Goal: Task Accomplishment & Management: Complete application form

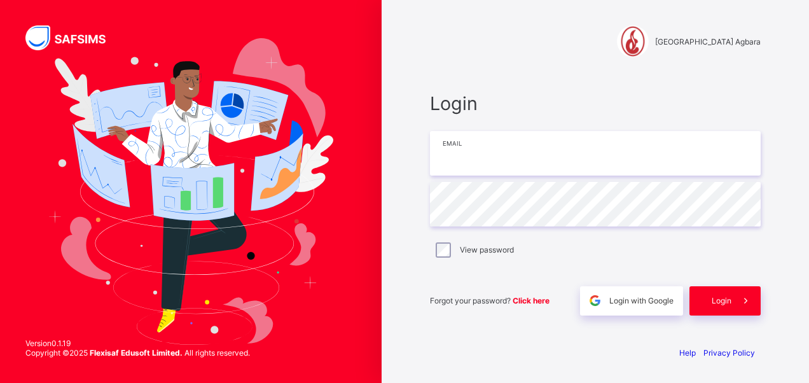
type input "**********"
click at [395, 177] on div "**********" at bounding box center [596, 191] width 428 height 383
click at [809, 13] on html "**********" at bounding box center [404, 191] width 809 height 383
drag, startPoint x: 807, startPoint y: 82, endPoint x: 809, endPoint y: 104, distance: 21.7
click at [809, 104] on div "**********" at bounding box center [596, 191] width 428 height 383
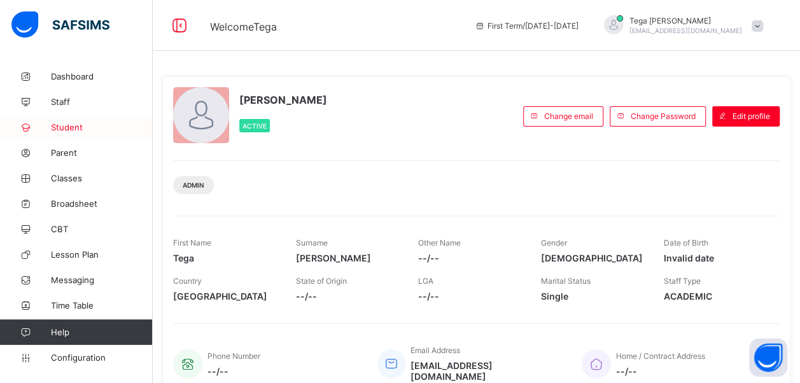
click at [64, 125] on span "Student" at bounding box center [102, 127] width 102 height 10
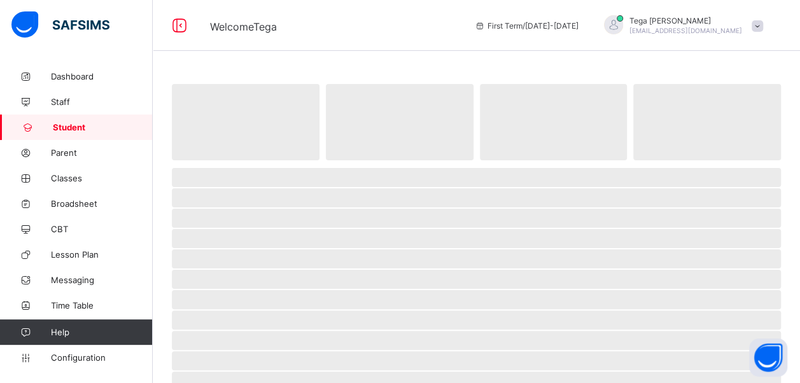
click at [64, 125] on span "Student" at bounding box center [103, 127] width 100 height 10
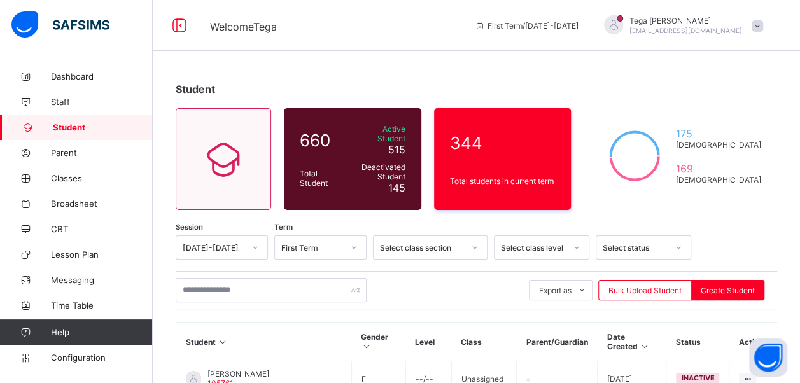
click at [642, 286] on span "Bulk Upload Student" at bounding box center [644, 291] width 73 height 10
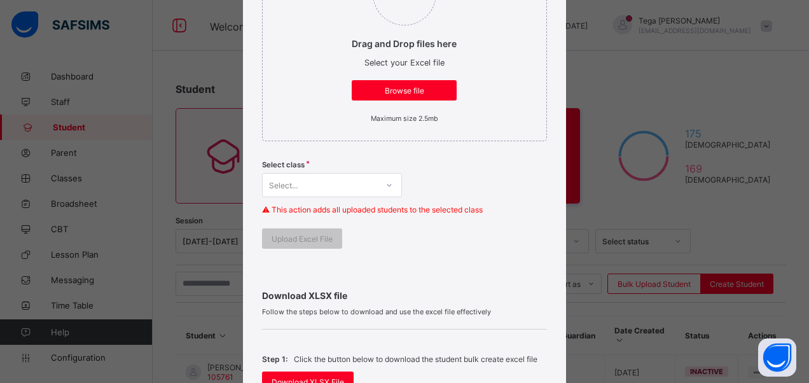
scroll to position [227, 0]
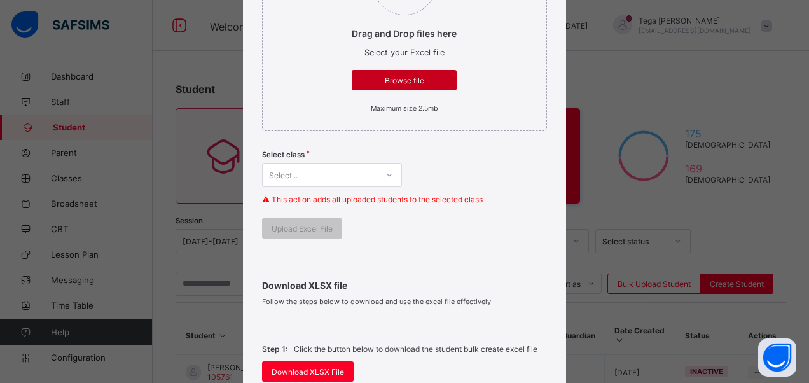
click at [407, 73] on div "Browse file" at bounding box center [404, 80] width 105 height 20
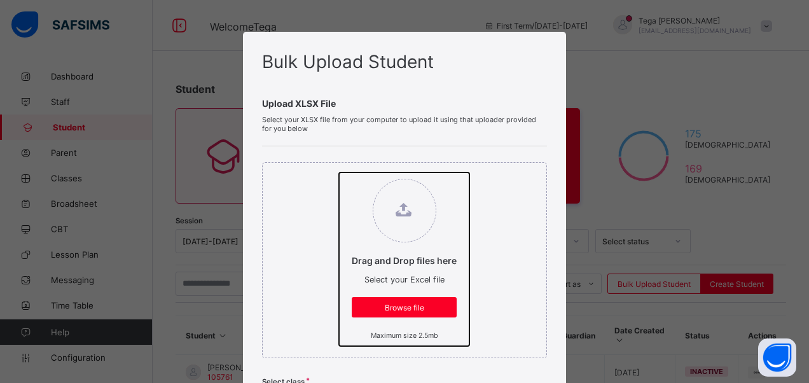
type input "**********"
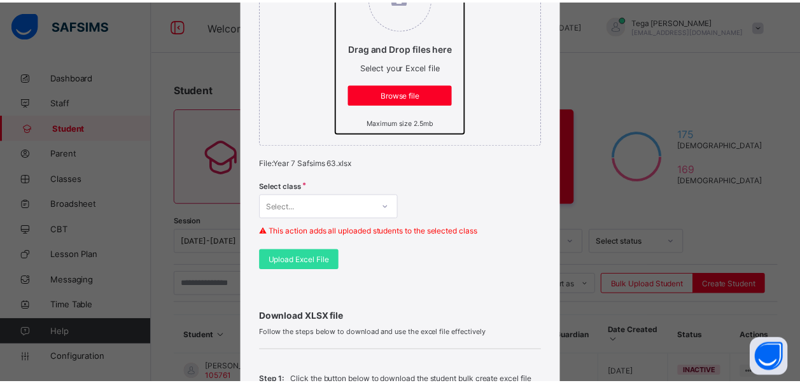
scroll to position [218, 0]
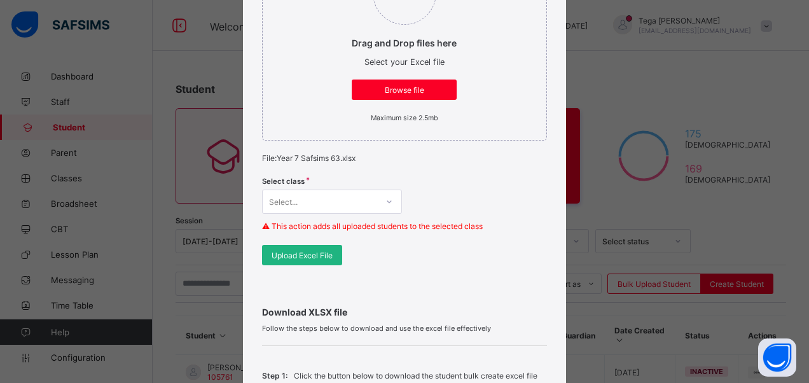
click at [310, 251] on span "Upload Excel File" at bounding box center [302, 256] width 61 height 10
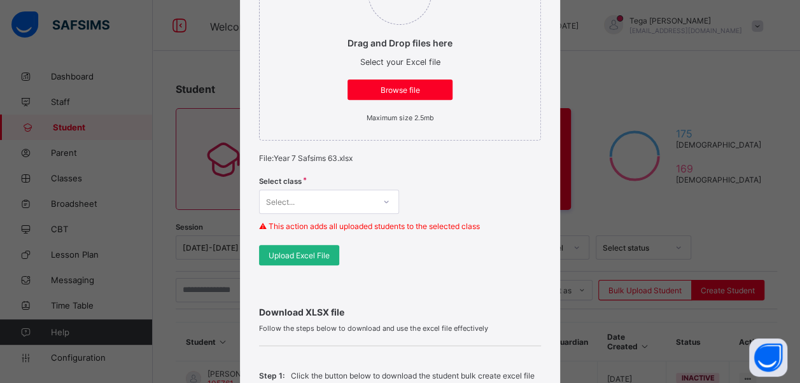
click at [305, 251] on span "Upload Excel File" at bounding box center [299, 256] width 61 height 10
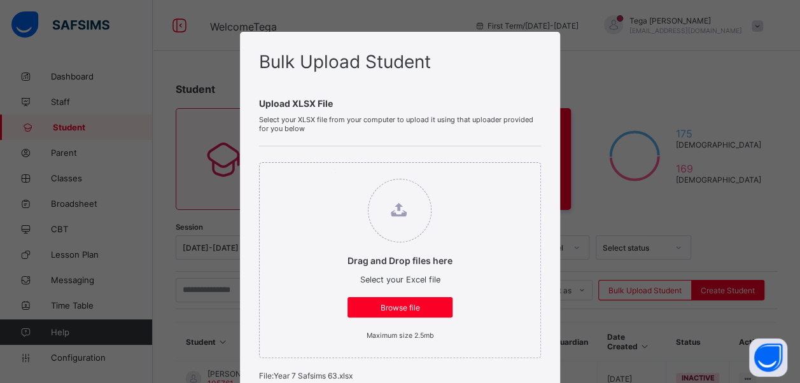
scroll to position [335, 0]
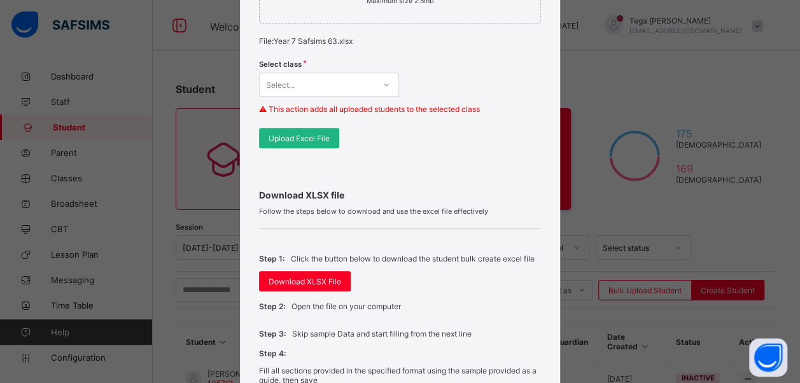
click at [300, 134] on span "Upload Excel File" at bounding box center [299, 139] width 61 height 10
click at [186, 59] on div "Bulk Upload Student Upload XLSX File Select your XLSX file from your computer t…" at bounding box center [400, 191] width 800 height 383
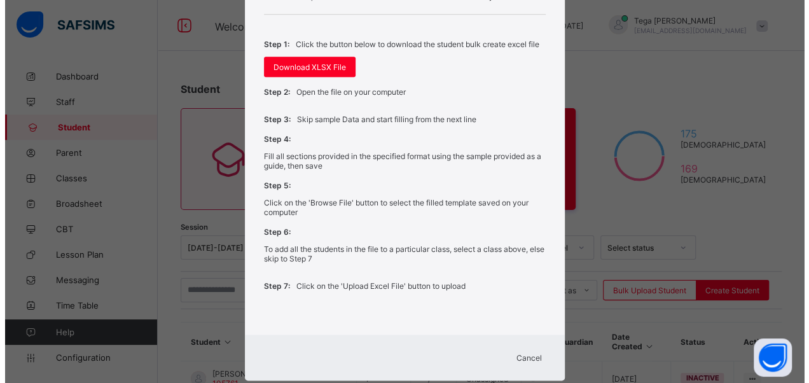
scroll to position [567, 0]
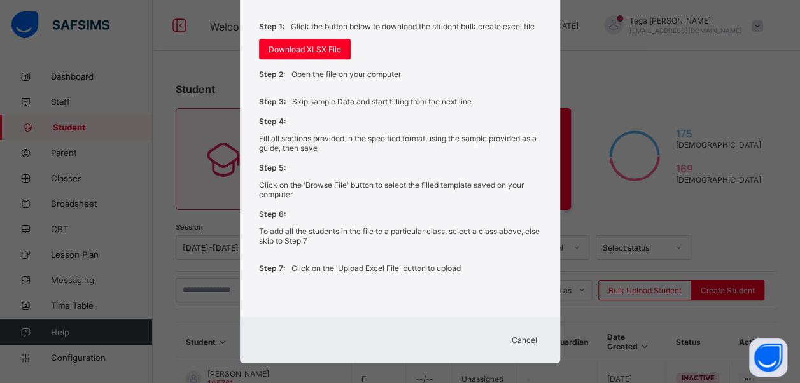
click at [528, 335] on span "Cancel" at bounding box center [524, 340] width 25 height 10
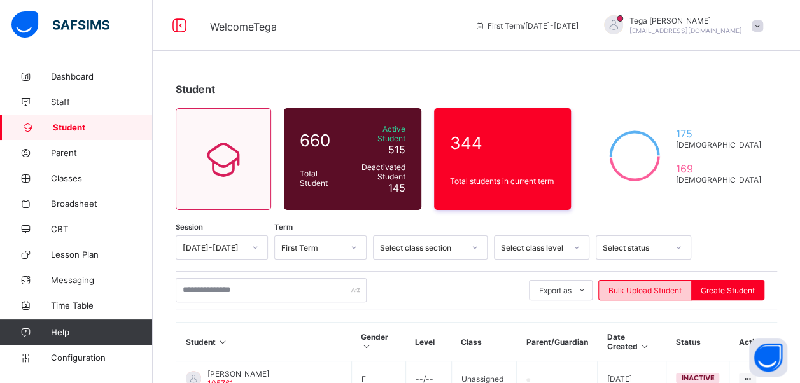
click at [646, 286] on span "Bulk Upload Student" at bounding box center [644, 291] width 73 height 10
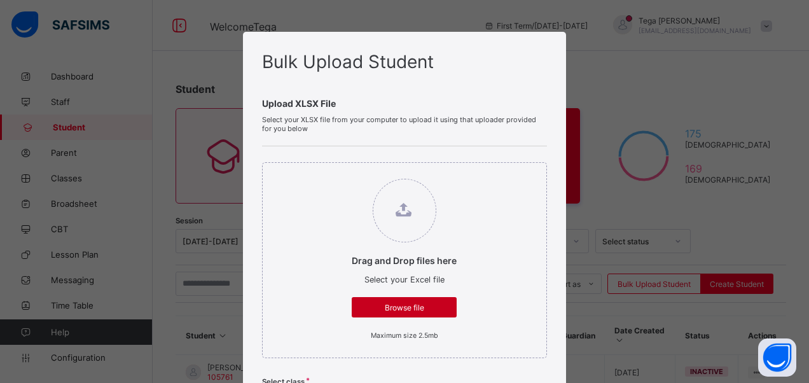
click at [389, 300] on div "Browse file" at bounding box center [404, 307] width 105 height 20
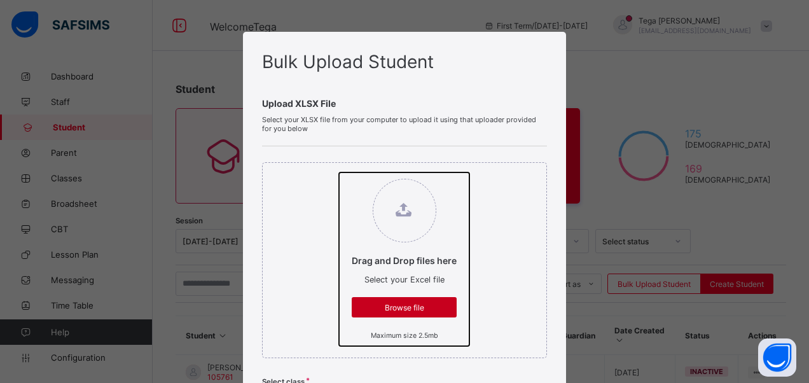
click at [339, 172] on input "Drag and Drop files here Select your Excel file Browse file Maximum size 2.5mb" at bounding box center [339, 172] width 0 height 0
type input "**********"
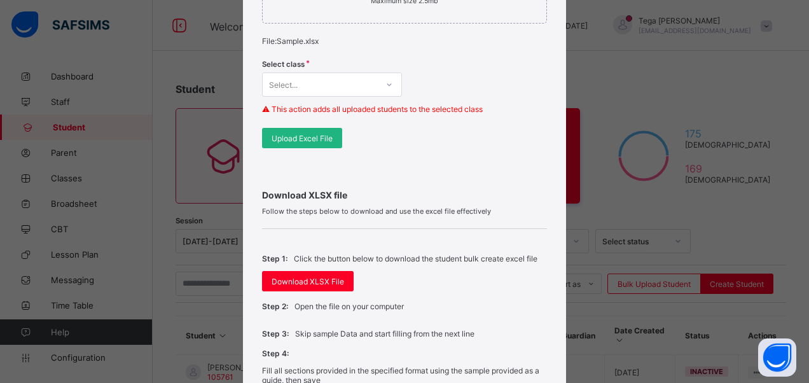
click at [299, 134] on span "Upload Excel File" at bounding box center [302, 139] width 61 height 10
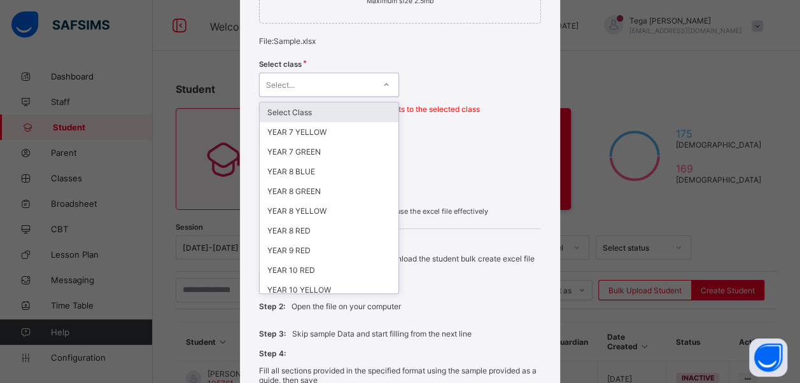
click at [384, 81] on icon at bounding box center [386, 84] width 8 height 13
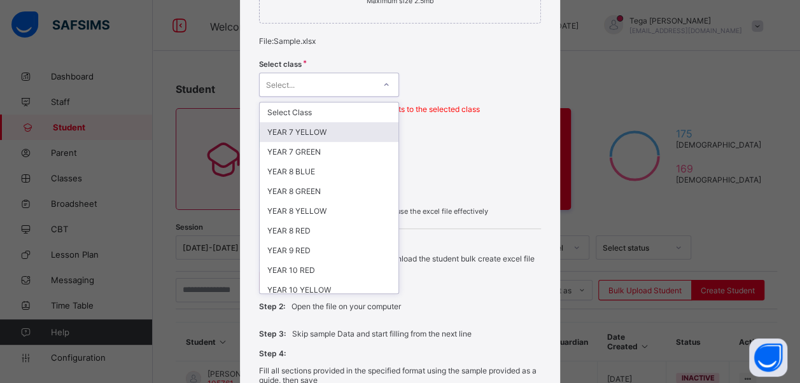
click at [337, 126] on div "YEAR 7 YELLOW" at bounding box center [329, 132] width 139 height 20
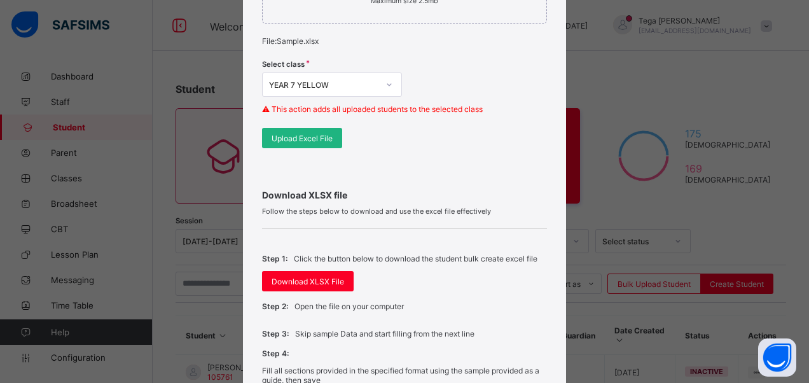
click at [304, 134] on span "Upload Excel File" at bounding box center [302, 139] width 61 height 10
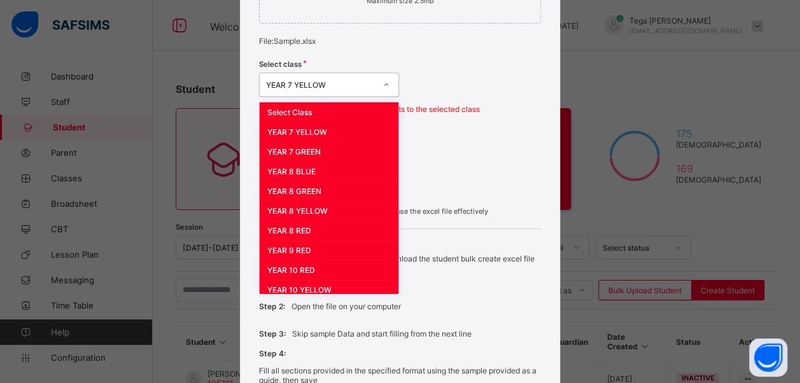
click at [383, 81] on icon at bounding box center [386, 84] width 8 height 13
click at [316, 105] on div "Select Class" at bounding box center [329, 112] width 139 height 20
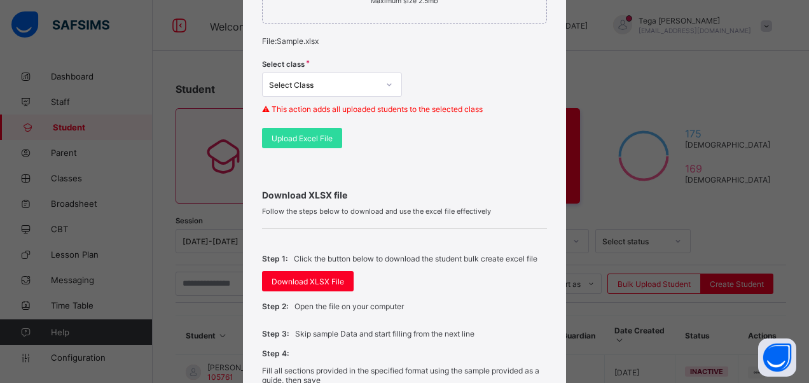
scroll to position [0, 0]
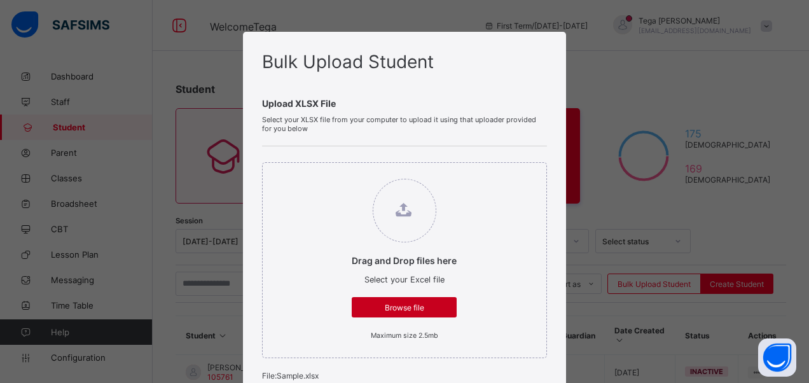
click at [432, 303] on span "Browse file" at bounding box center [404, 308] width 86 height 10
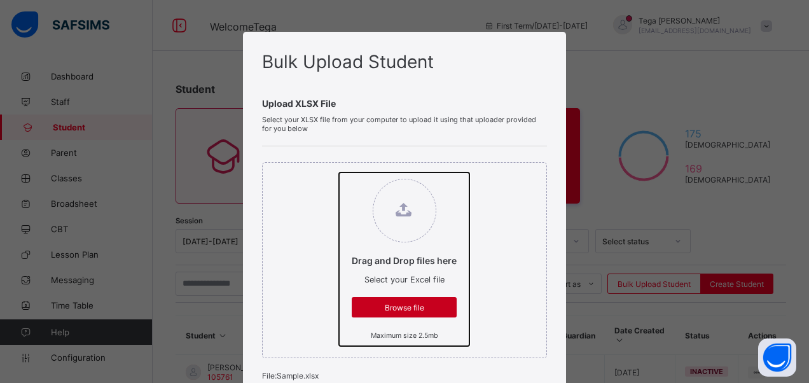
click at [339, 172] on input "Drag and Drop files here Select your Excel file Browse file Maximum size 2.5mb" at bounding box center [339, 172] width 0 height 0
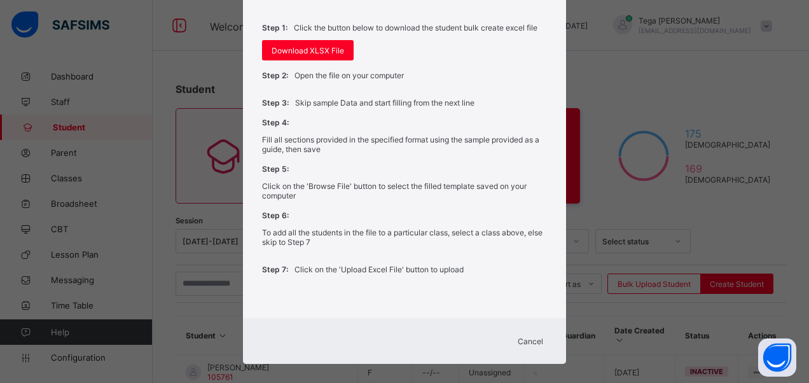
scroll to position [550, 0]
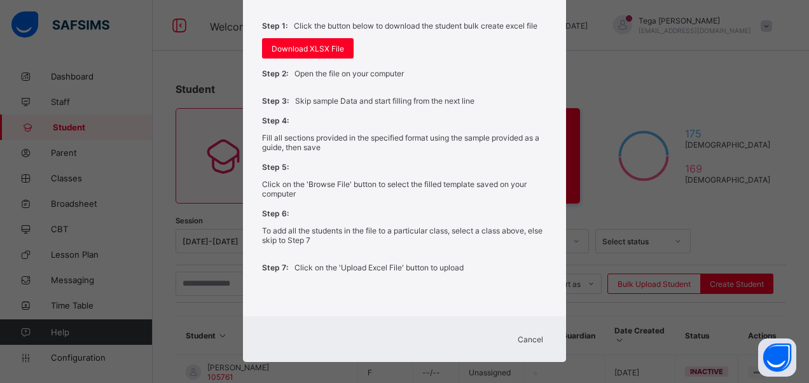
click at [532, 335] on span "Cancel" at bounding box center [530, 340] width 25 height 10
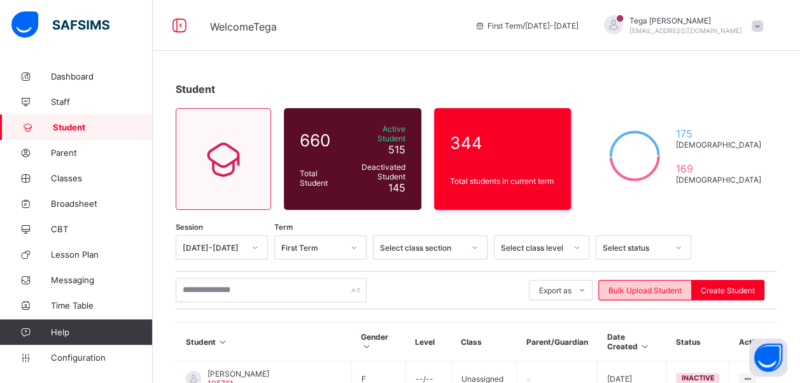
click at [646, 286] on span "Bulk Upload Student" at bounding box center [644, 291] width 73 height 10
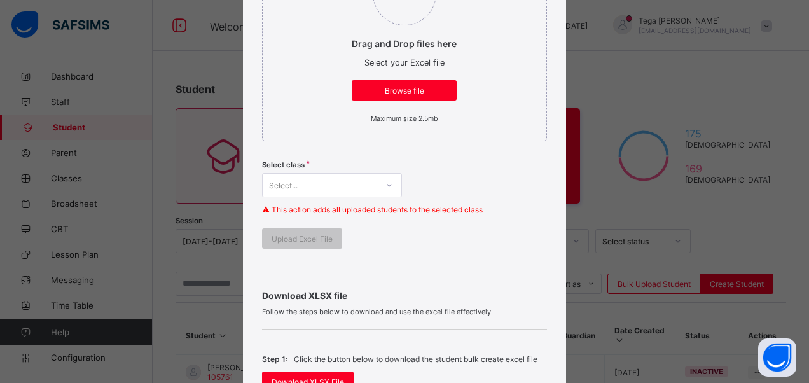
scroll to position [223, 0]
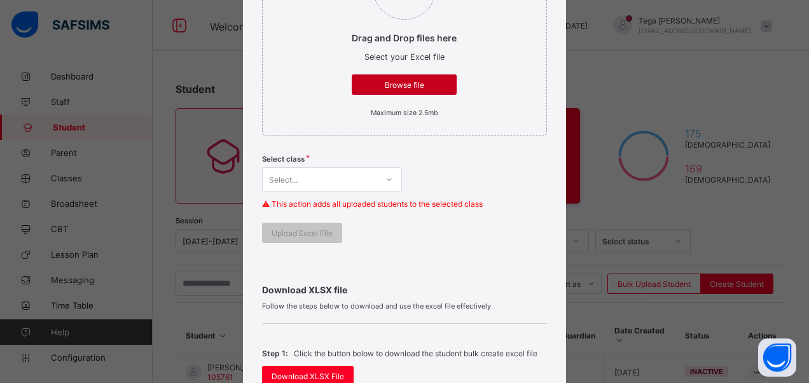
click at [401, 78] on div "Browse file" at bounding box center [404, 84] width 105 height 20
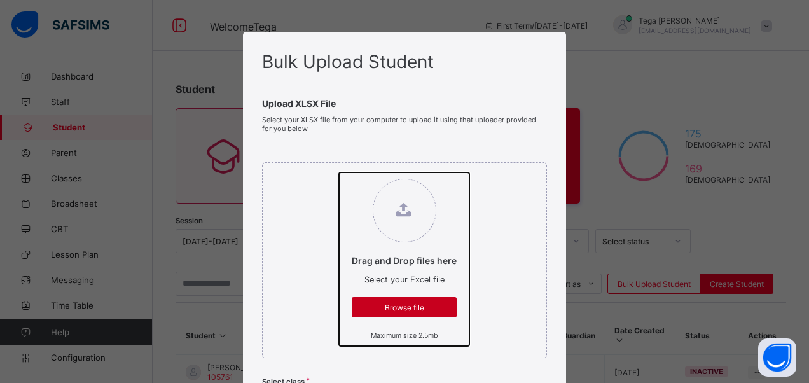
type input "**********"
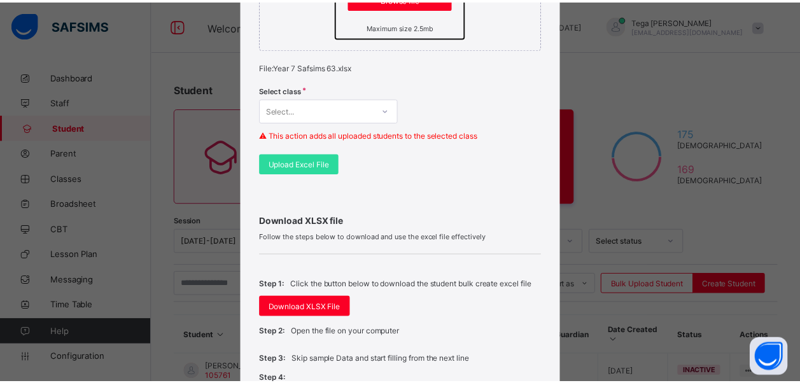
scroll to position [323, 0]
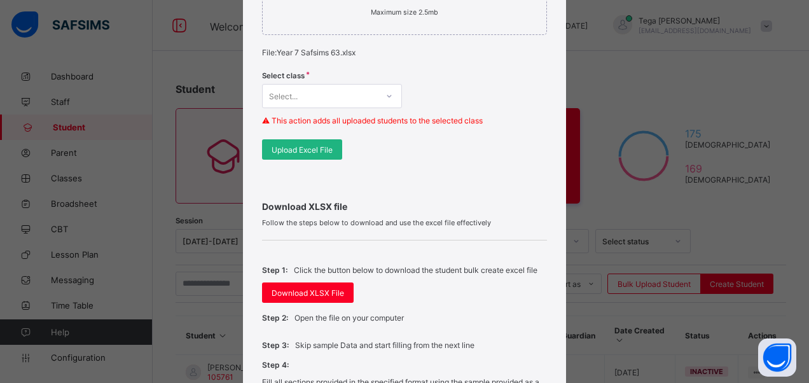
click at [298, 145] on span "Upload Excel File" at bounding box center [302, 150] width 61 height 10
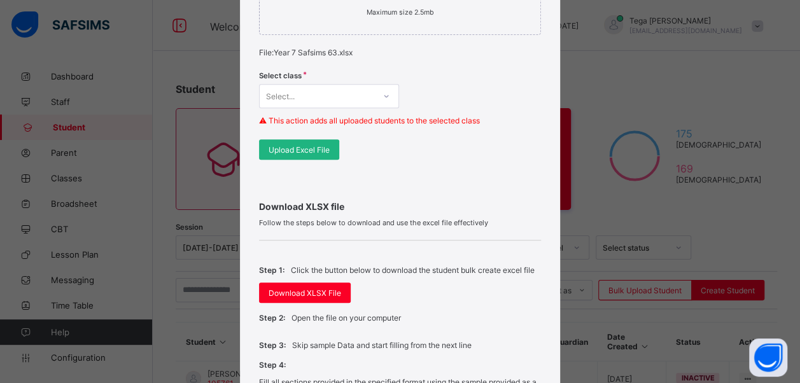
click at [306, 146] on span "Upload Excel File" at bounding box center [299, 150] width 61 height 10
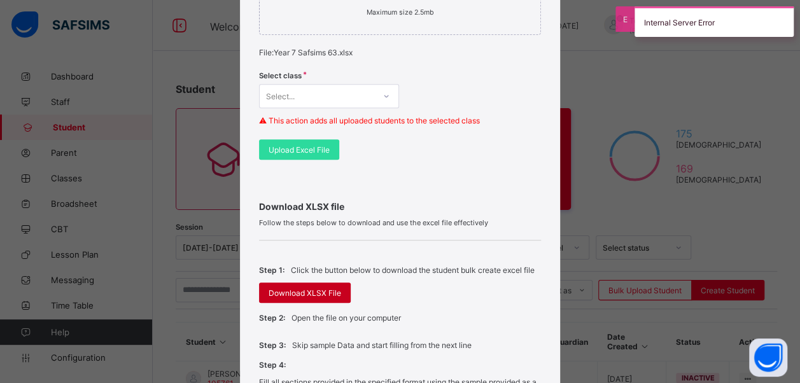
click at [294, 288] on span "Download XLSX File" at bounding box center [305, 293] width 73 height 10
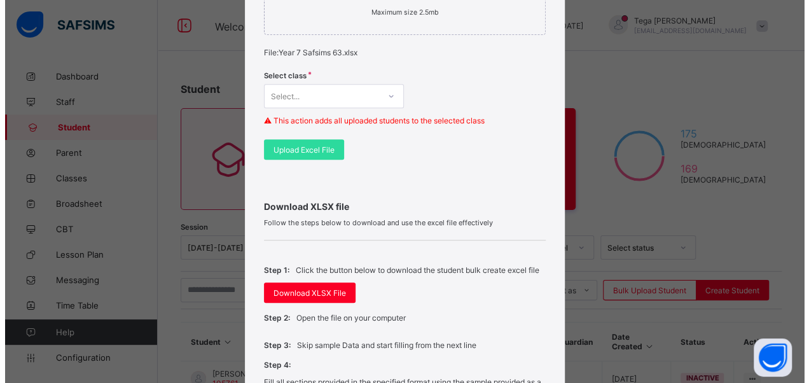
scroll to position [567, 0]
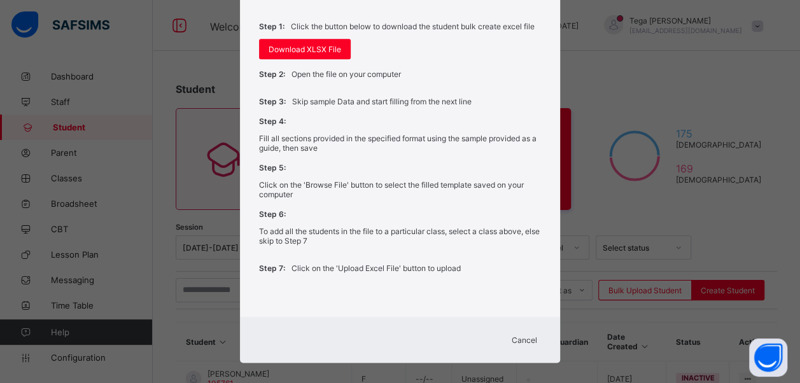
click at [518, 335] on span "Cancel" at bounding box center [524, 340] width 25 height 10
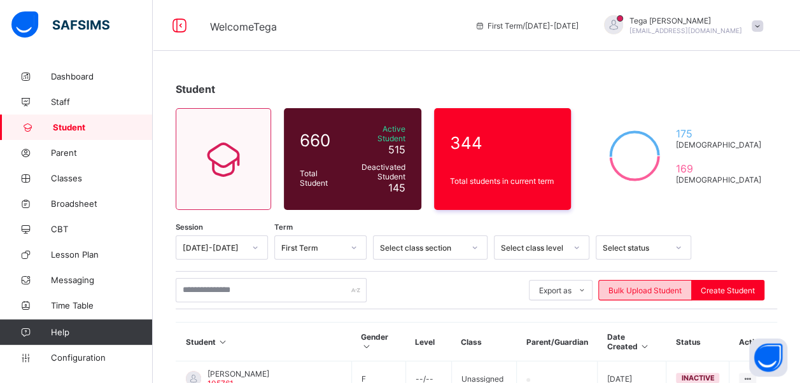
click at [655, 286] on span "Bulk Upload Student" at bounding box center [644, 291] width 73 height 10
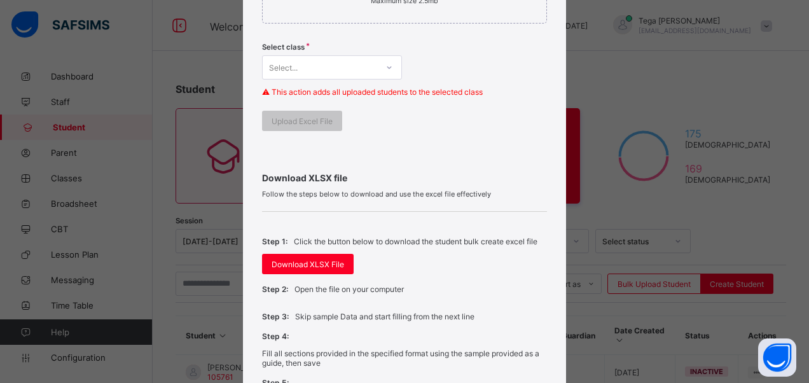
scroll to position [0, 0]
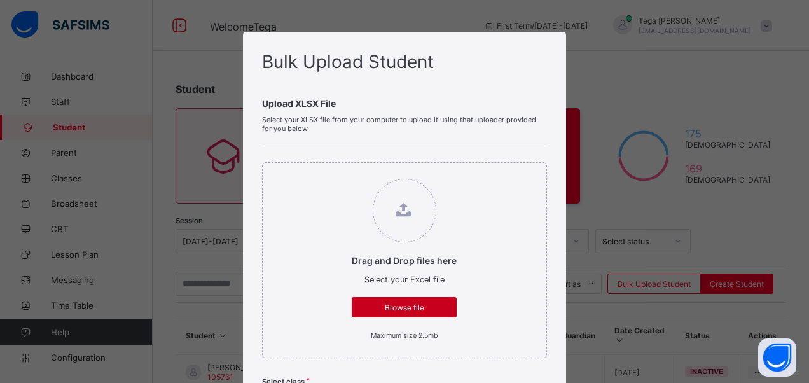
click at [420, 303] on span "Browse file" at bounding box center [404, 308] width 86 height 10
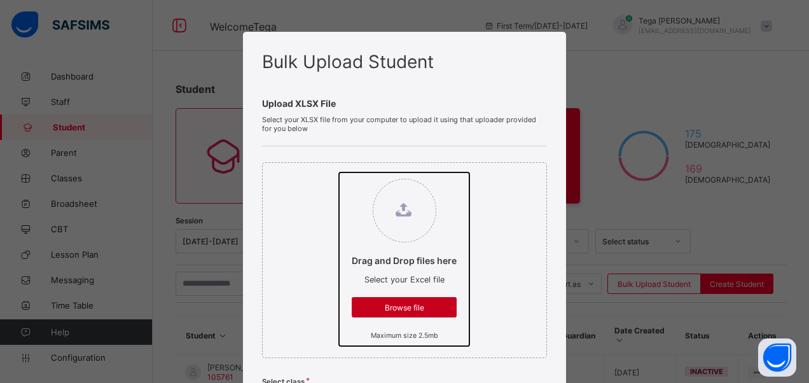
click at [339, 172] on input "Drag and Drop files here Select your Excel file Browse file Maximum size 2.5mb" at bounding box center [339, 172] width 0 height 0
type input "**********"
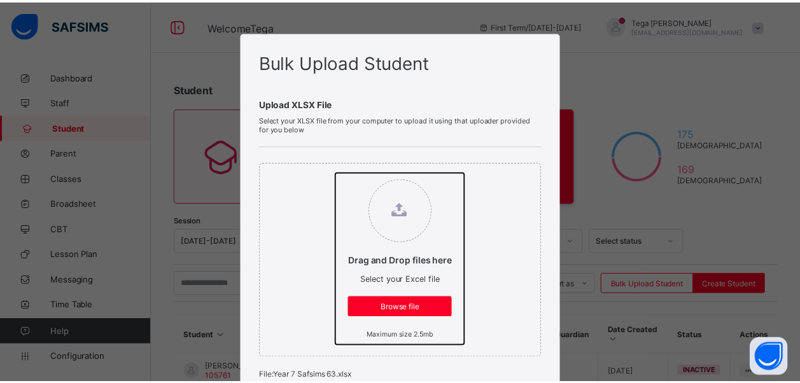
scroll to position [335, 0]
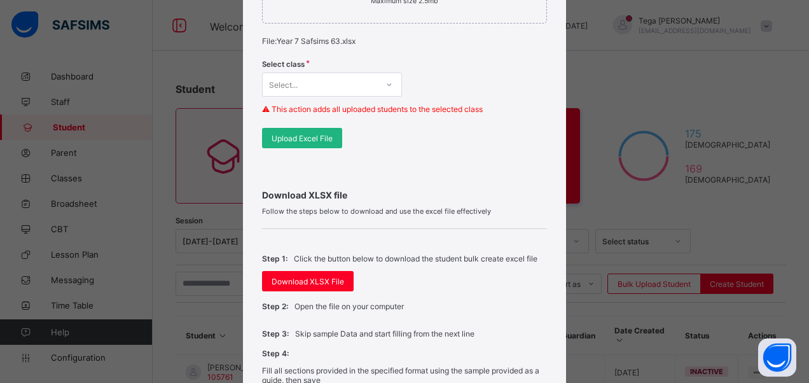
click at [309, 137] on span "Upload Excel File" at bounding box center [302, 139] width 61 height 10
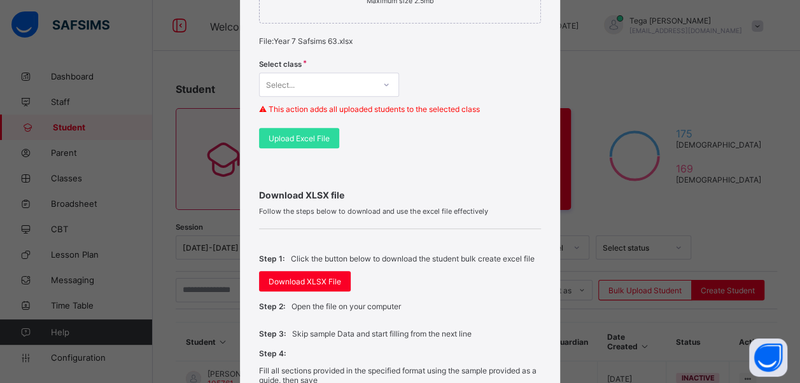
scroll to position [567, 0]
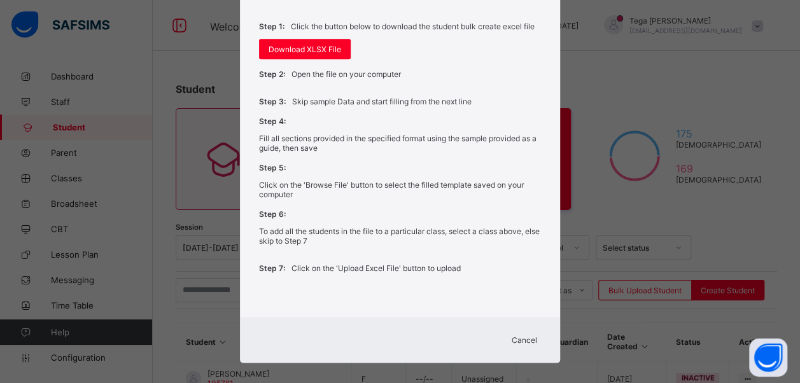
click at [526, 335] on span "Cancel" at bounding box center [524, 340] width 25 height 10
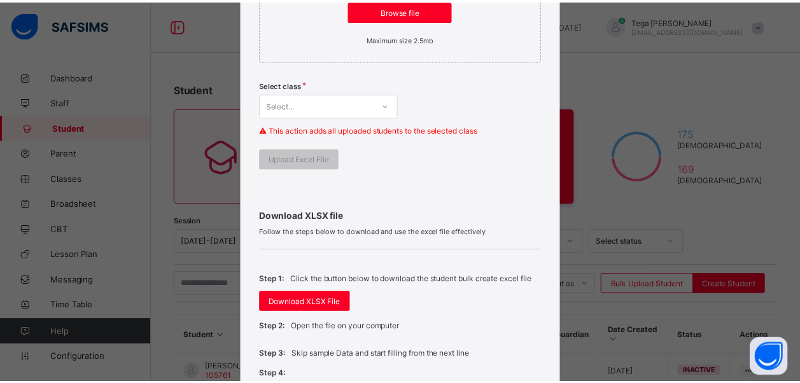
scroll to position [282, 0]
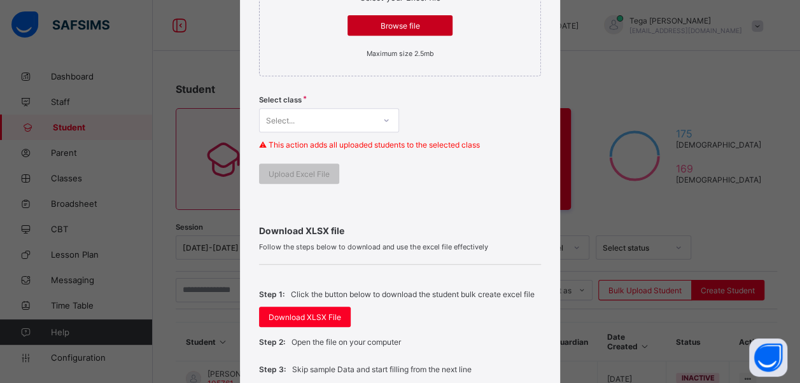
click at [421, 21] on span "Browse file" at bounding box center [400, 26] width 86 height 10
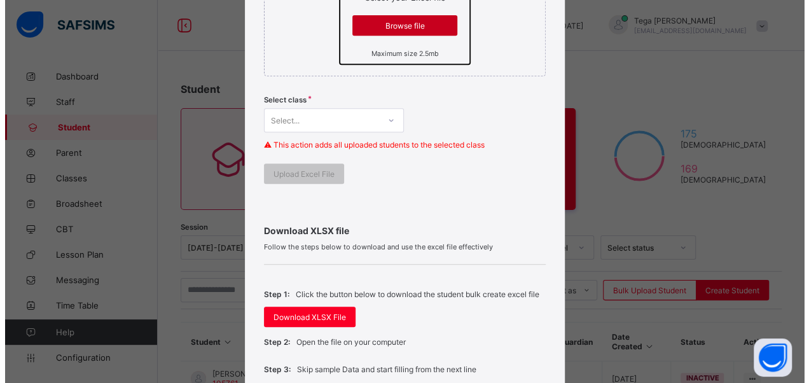
scroll to position [0, 0]
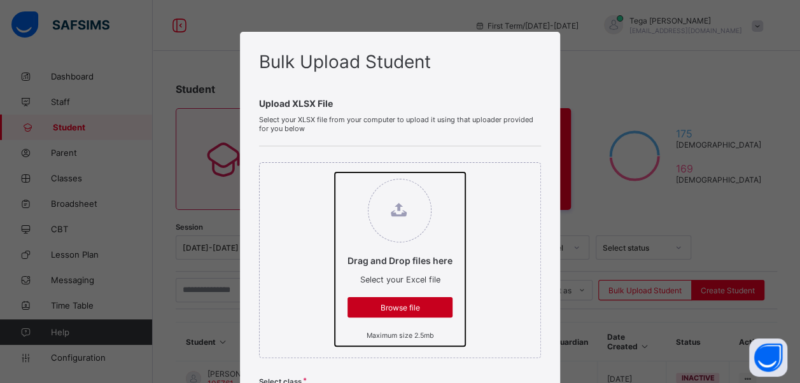
type input "**********"
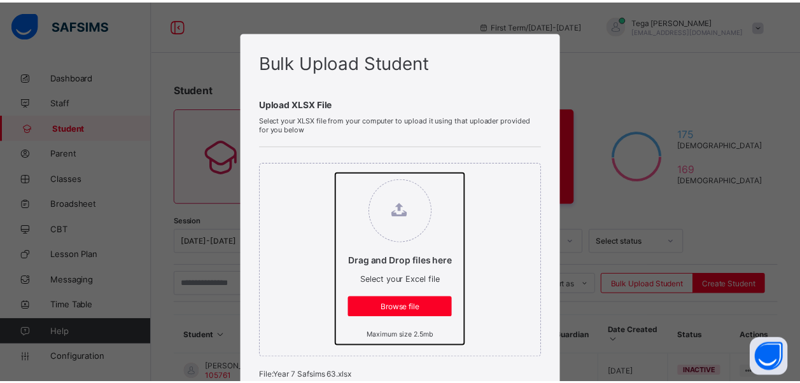
scroll to position [335, 0]
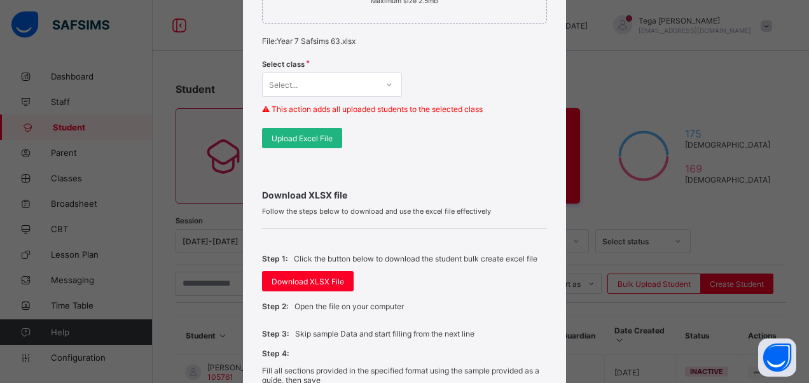
click at [303, 136] on span "Upload Excel File" at bounding box center [302, 139] width 61 height 10
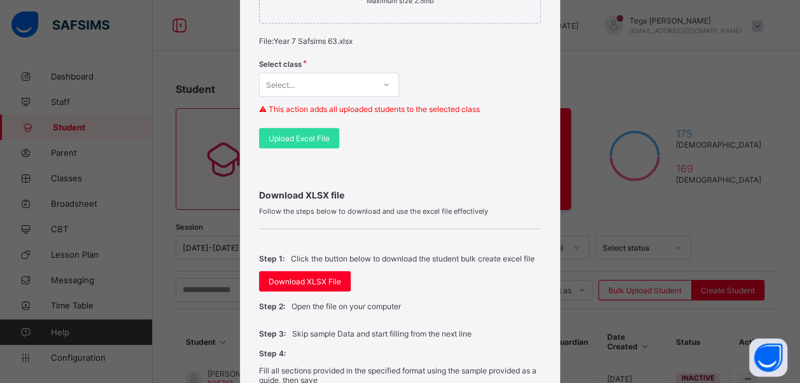
scroll to position [0, 0]
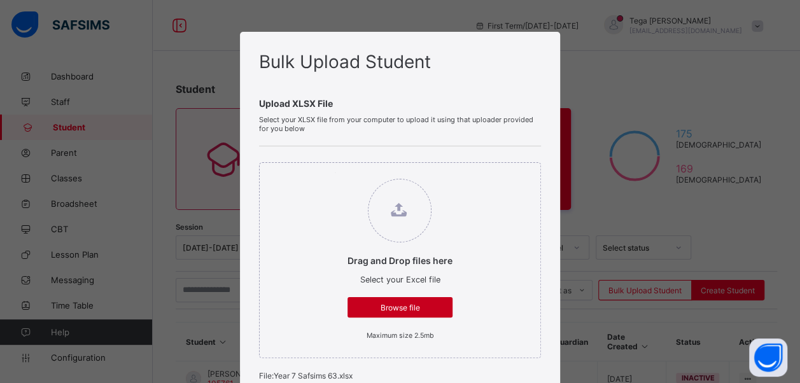
click at [403, 300] on div "Browse file" at bounding box center [399, 307] width 105 height 20
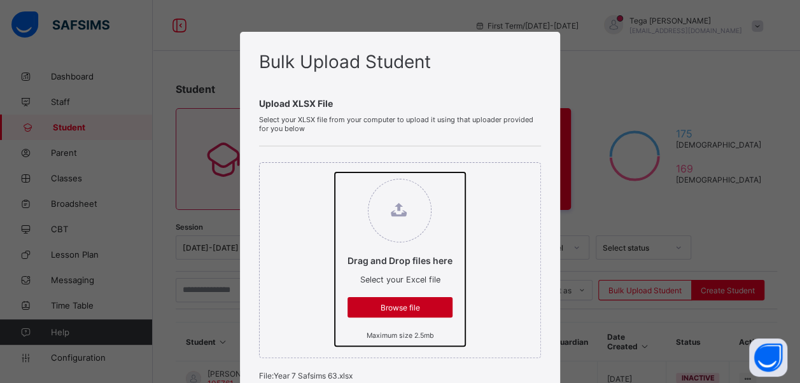
click at [335, 172] on input "Drag and Drop files here Select your Excel file Browse file Maximum size 2.5mb" at bounding box center [335, 172] width 0 height 0
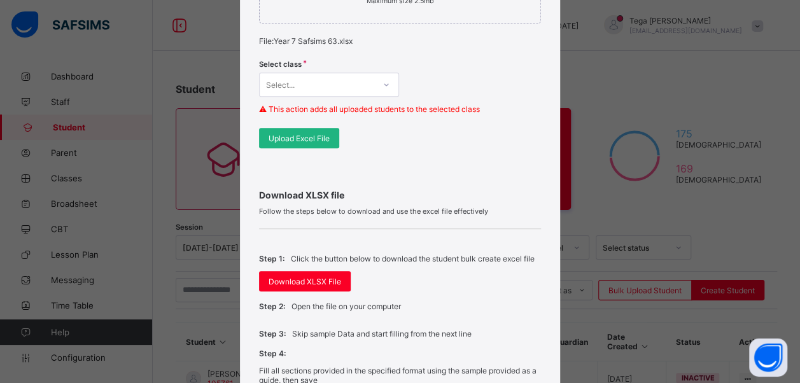
click at [287, 140] on div "Upload Excel File" at bounding box center [299, 138] width 80 height 20
click at [296, 135] on span "Upload Excel File" at bounding box center [299, 139] width 61 height 10
click at [306, 135] on span "Upload Excel File" at bounding box center [299, 139] width 61 height 10
click at [298, 134] on span "Upload Excel File" at bounding box center [299, 139] width 61 height 10
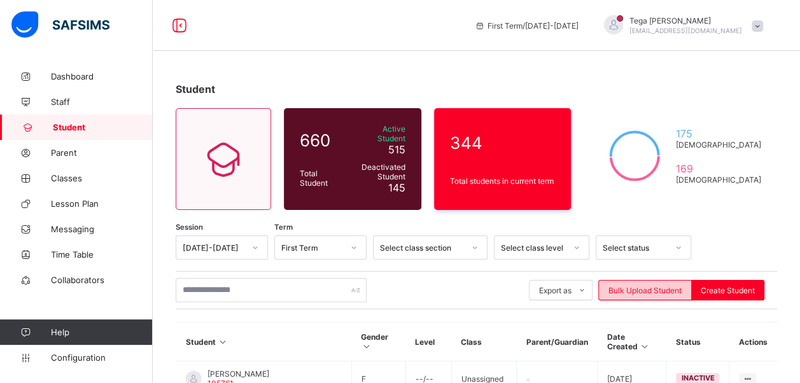
click at [644, 286] on span "Bulk Upload Student" at bounding box center [644, 291] width 73 height 10
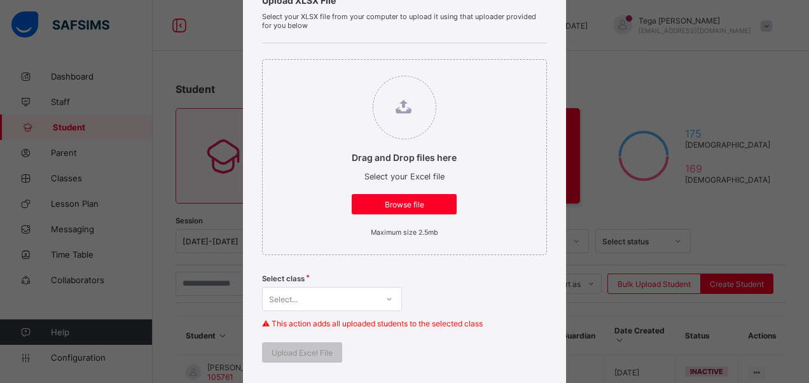
scroll to position [104, 0]
click at [410, 201] on span "Browse file" at bounding box center [404, 204] width 86 height 10
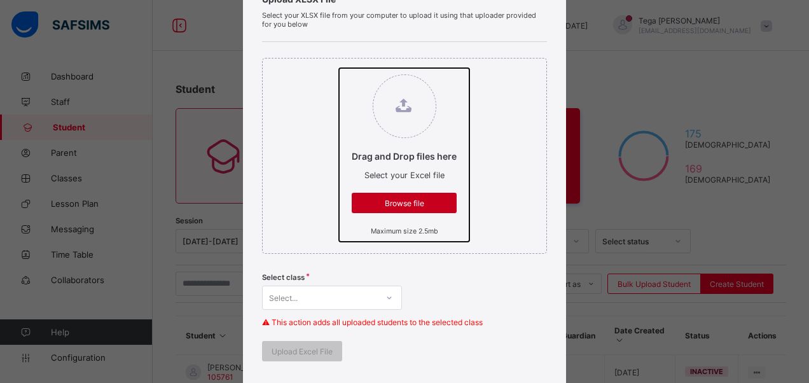
click at [339, 68] on input "Drag and Drop files here Select your Excel file Browse file Maximum size 2.5mb" at bounding box center [339, 68] width 0 height 0
type input "**********"
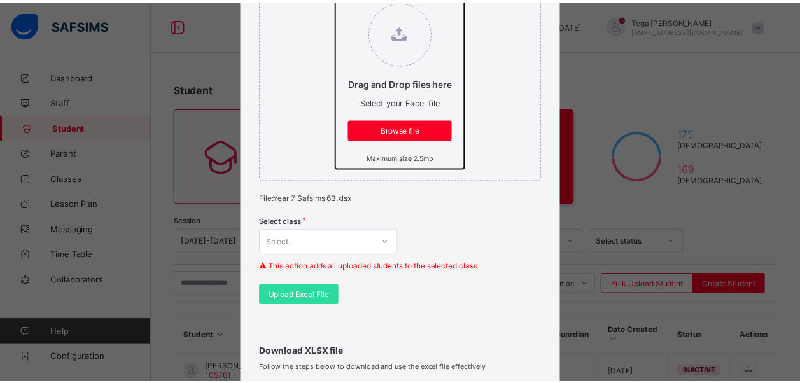
scroll to position [224, 0]
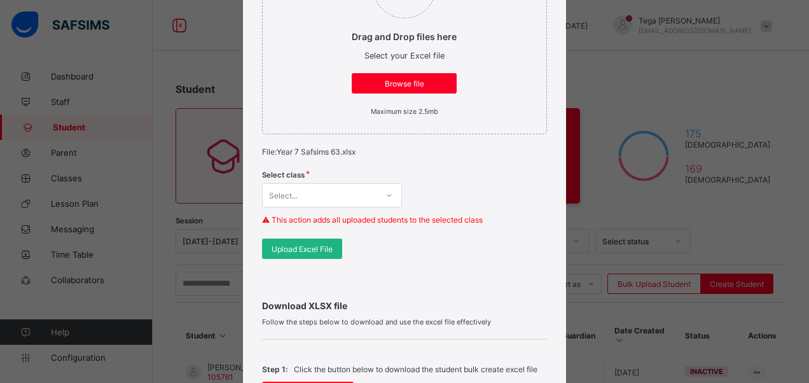
click at [277, 240] on div "Upload Excel File" at bounding box center [302, 249] width 80 height 20
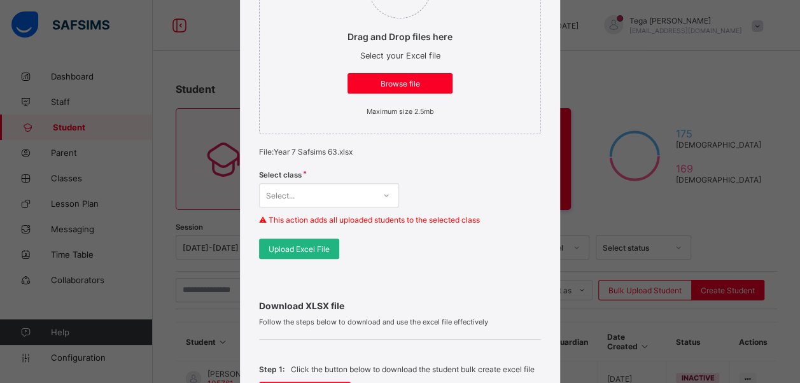
click at [316, 247] on span "Upload Excel File" at bounding box center [299, 249] width 61 height 10
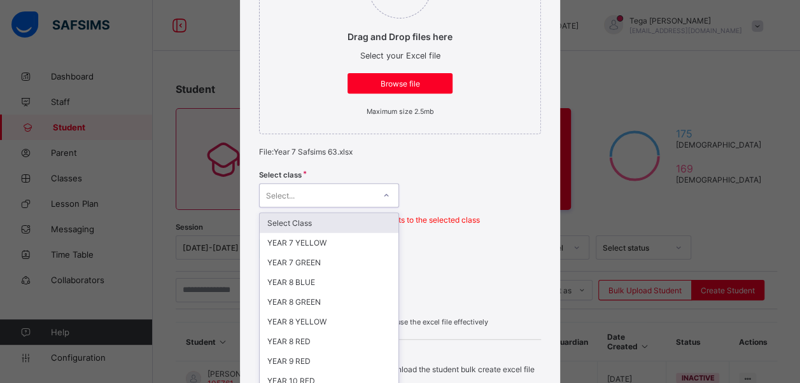
scroll to position [249, 0]
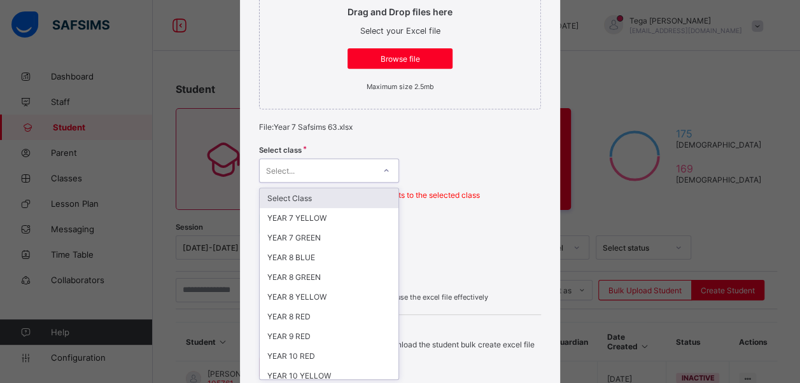
click at [346, 183] on div "option Select Class focused, 1 of 25. 25 results available. Use Up and Down to …" at bounding box center [329, 170] width 140 height 24
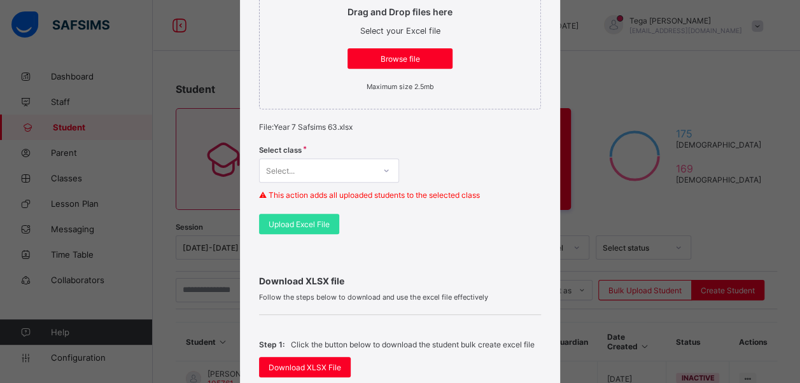
click at [421, 144] on div "Select class Select... ⚠ This action adds all uploaded students to the selected…" at bounding box center [400, 176] width 282 height 74
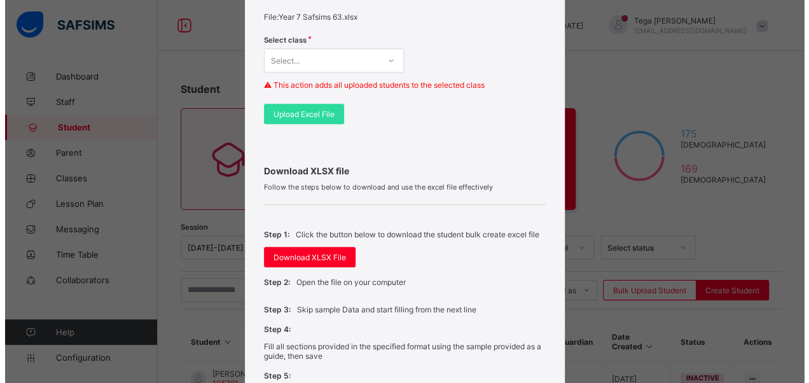
scroll to position [567, 0]
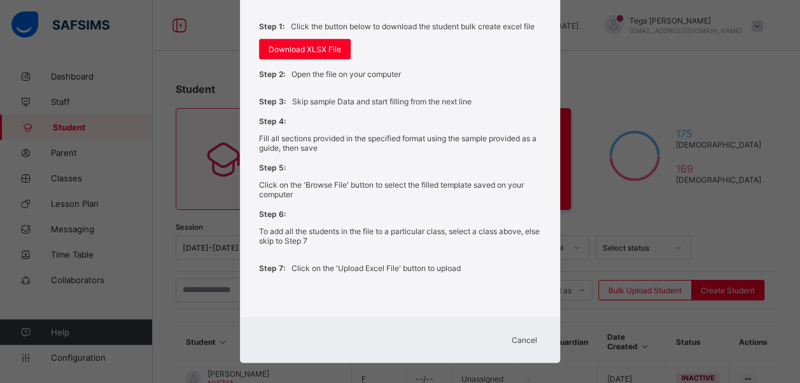
click at [522, 335] on span "Cancel" at bounding box center [524, 340] width 25 height 10
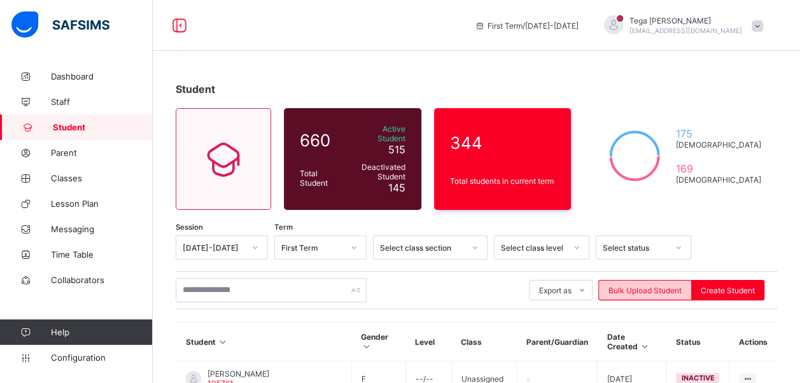
click at [638, 286] on span "Bulk Upload Student" at bounding box center [644, 291] width 73 height 10
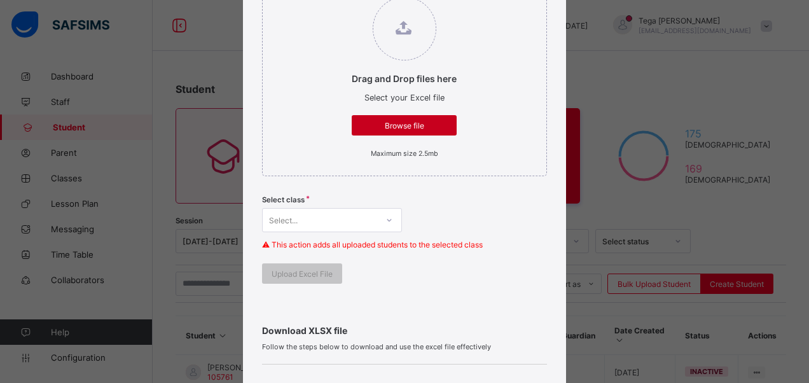
scroll to position [183, 0]
click at [417, 127] on span "Browse file" at bounding box center [404, 125] width 86 height 10
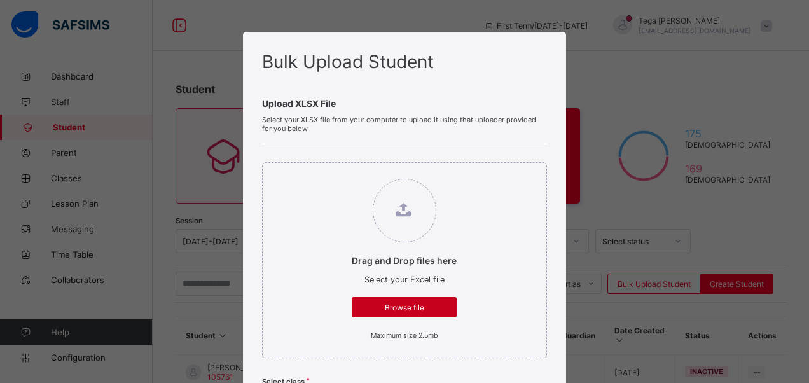
scroll to position [0, 0]
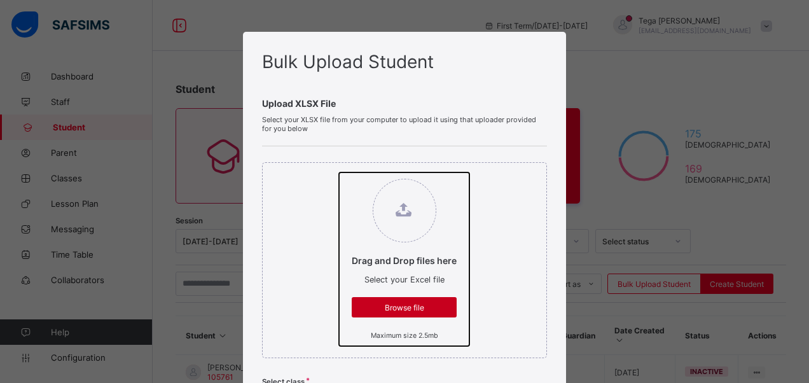
type input "**********"
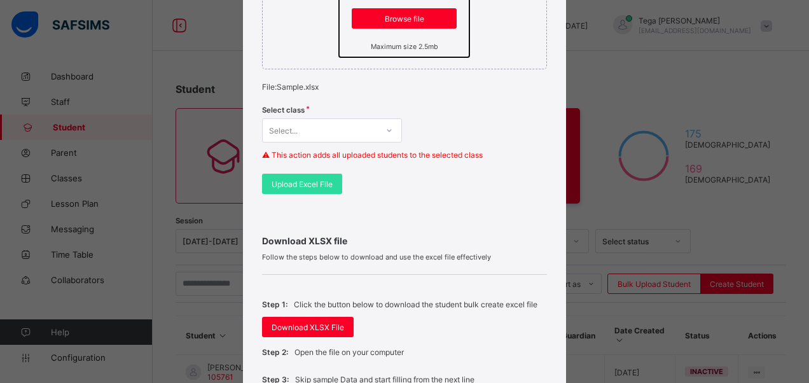
scroll to position [288, 0]
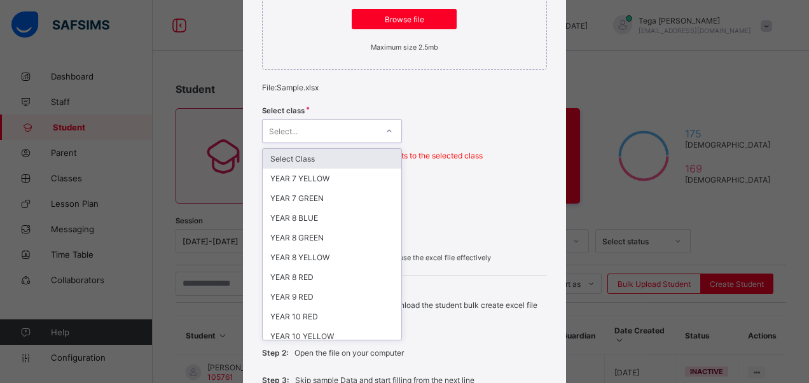
click at [382, 133] on div at bounding box center [390, 131] width 22 height 20
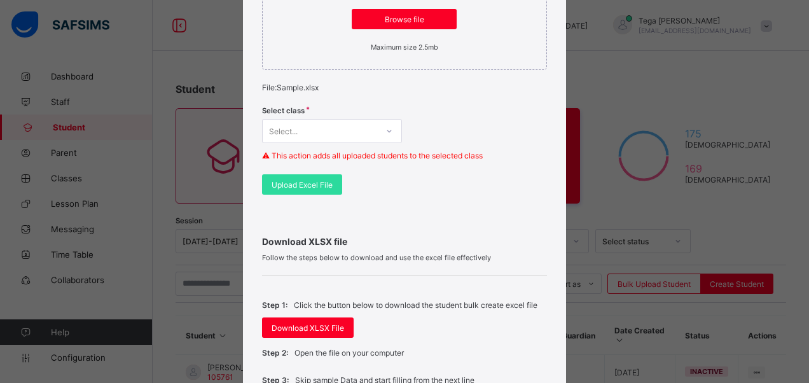
click at [409, 109] on div "Select class Select... ⚠ This action adds all uploaded students to the selected…" at bounding box center [405, 137] width 286 height 74
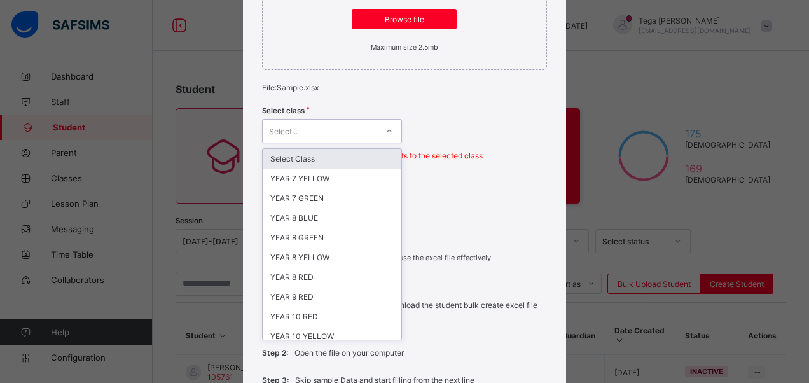
click at [386, 132] on icon at bounding box center [390, 131] width 8 height 13
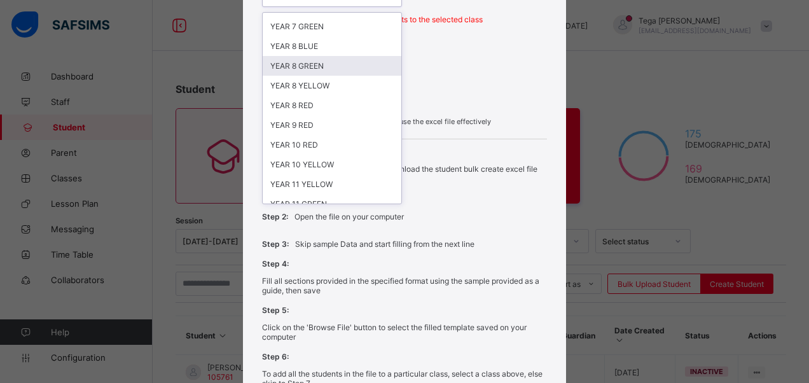
scroll to position [0, 0]
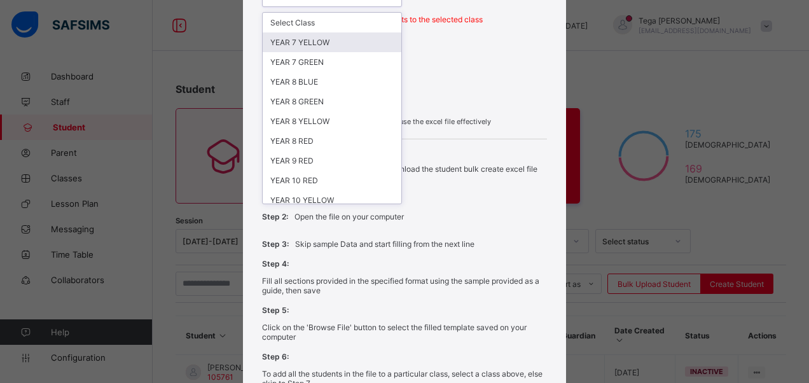
click at [360, 34] on div "YEAR 7 YELLOW" at bounding box center [332, 42] width 139 height 20
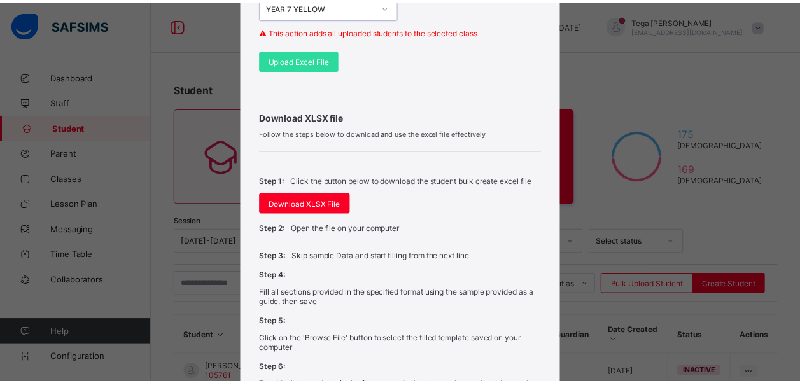
scroll to position [416, 0]
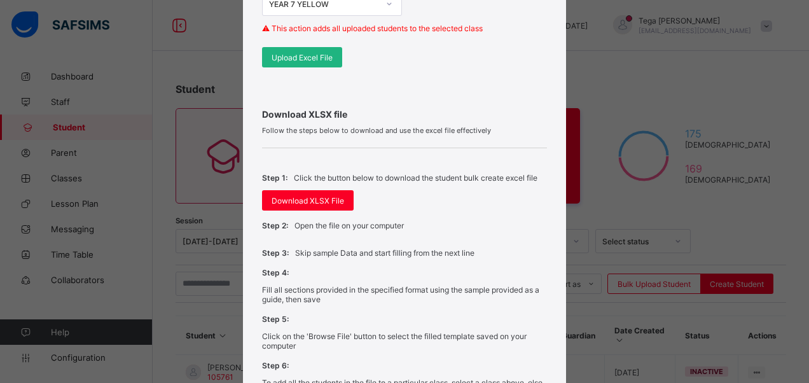
click at [319, 56] on span "Upload Excel File" at bounding box center [302, 58] width 61 height 10
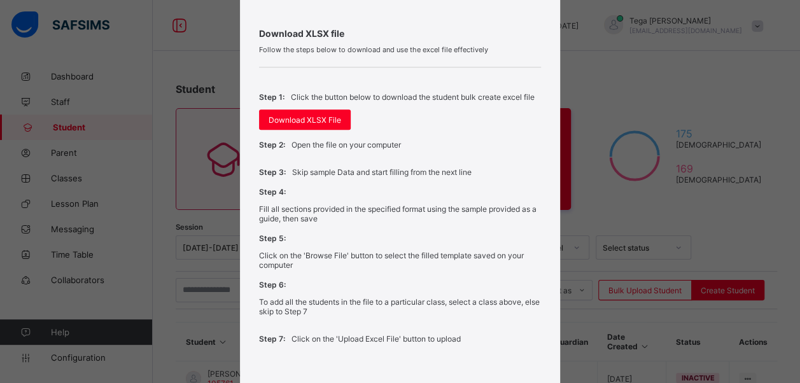
scroll to position [567, 0]
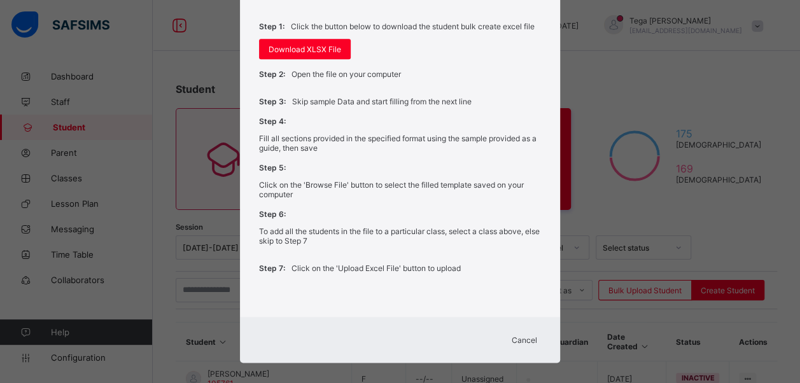
click at [526, 335] on span "Cancel" at bounding box center [524, 340] width 25 height 10
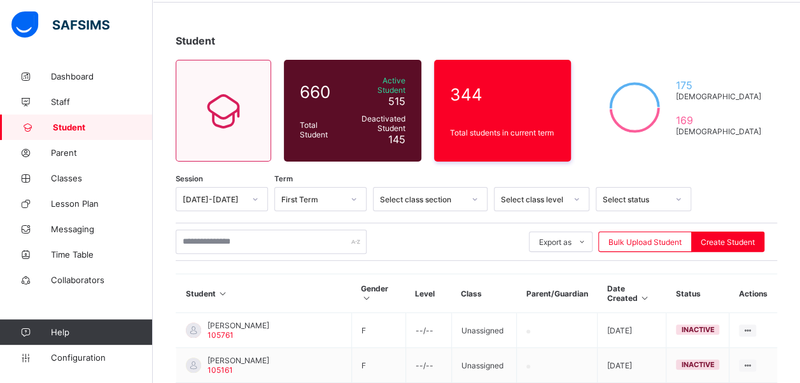
scroll to position [46, 0]
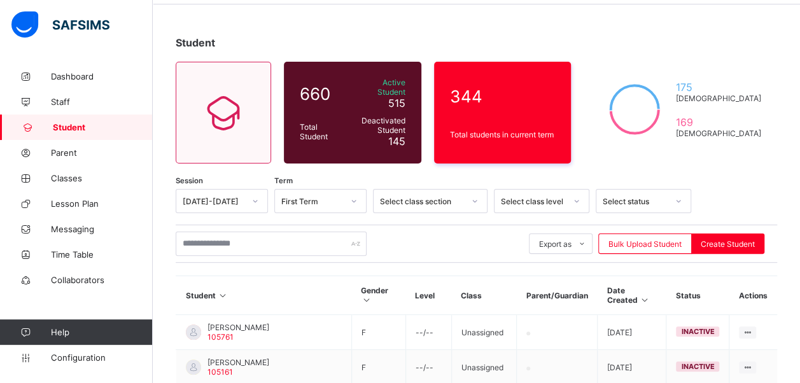
click at [85, 127] on span "Student" at bounding box center [103, 127] width 100 height 10
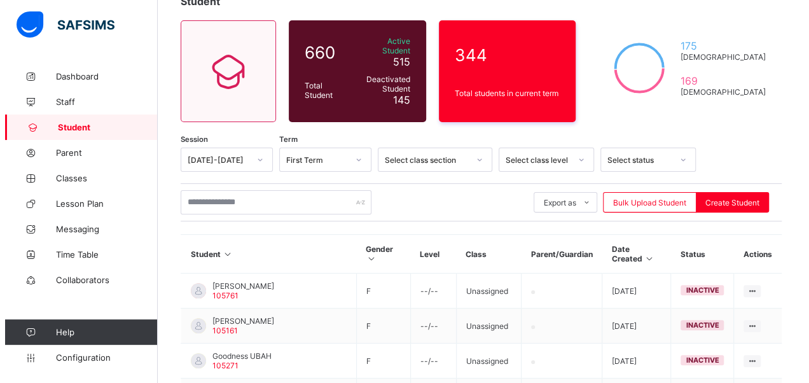
scroll to position [85, 0]
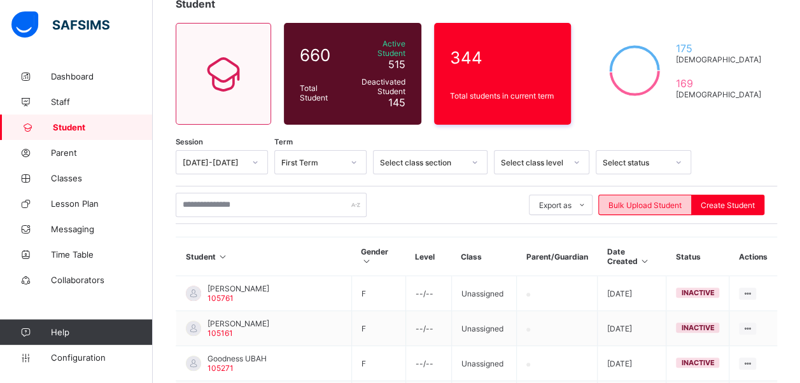
click at [671, 200] on span "Bulk Upload Student" at bounding box center [644, 205] width 73 height 10
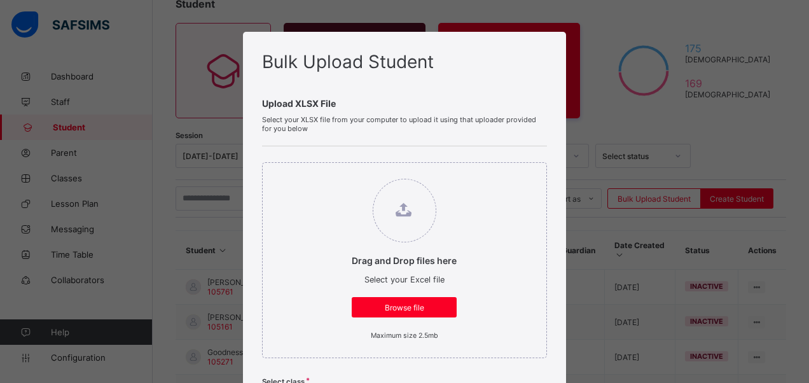
click at [640, 117] on div "Bulk Upload Student Upload XLSX File Select your XLSX file from your computer t…" at bounding box center [404, 191] width 809 height 383
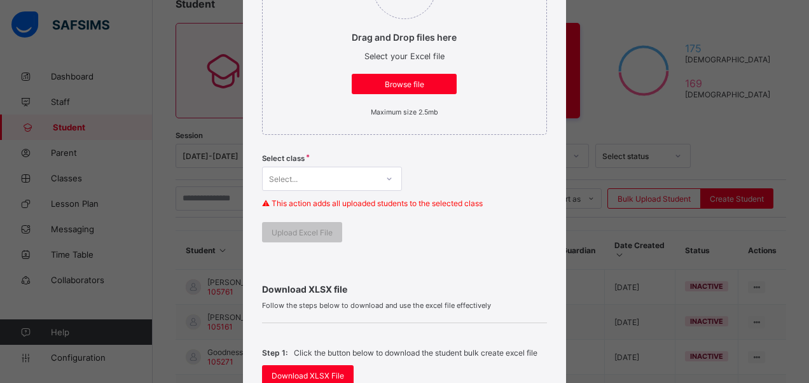
scroll to position [227, 0]
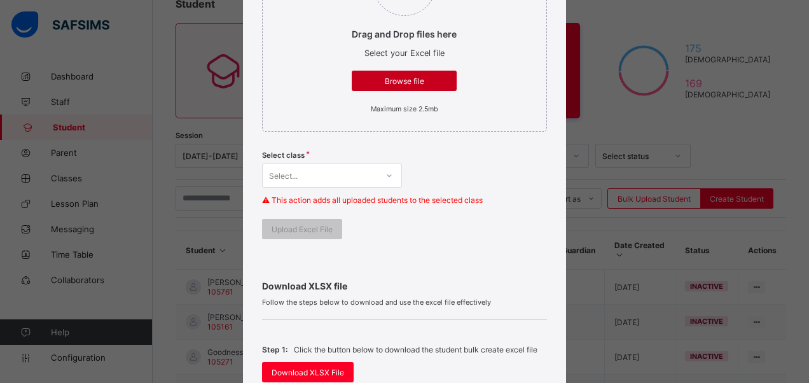
click at [414, 79] on span "Browse file" at bounding box center [404, 81] width 86 height 10
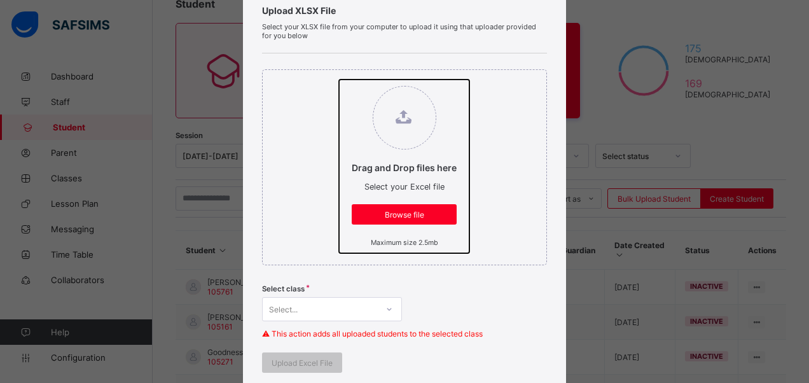
scroll to position [92, 0]
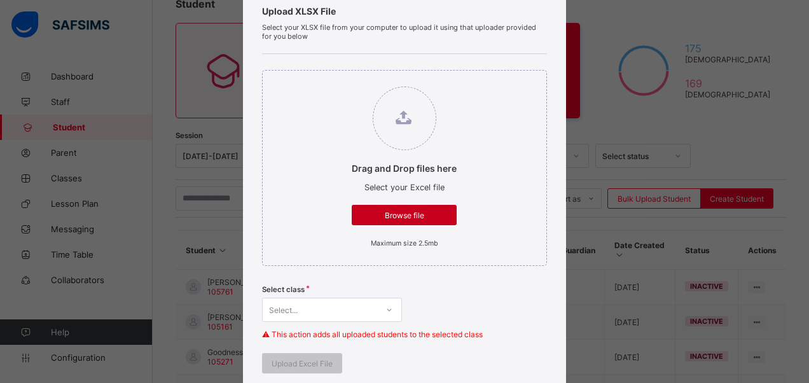
click at [421, 213] on span "Browse file" at bounding box center [404, 216] width 86 height 10
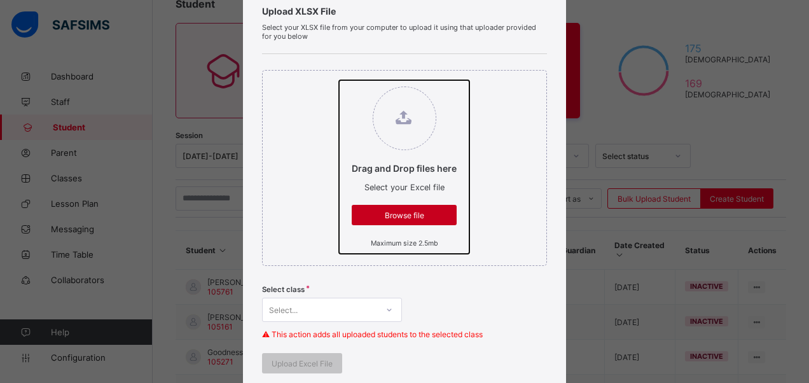
click at [339, 80] on input "Drag and Drop files here Select your Excel file Browse file Maximum size 2.5mb" at bounding box center [339, 80] width 0 height 0
type input "**********"
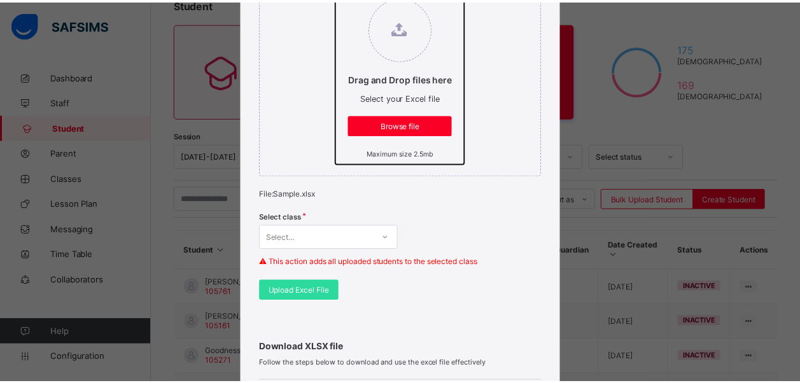
scroll to position [199, 0]
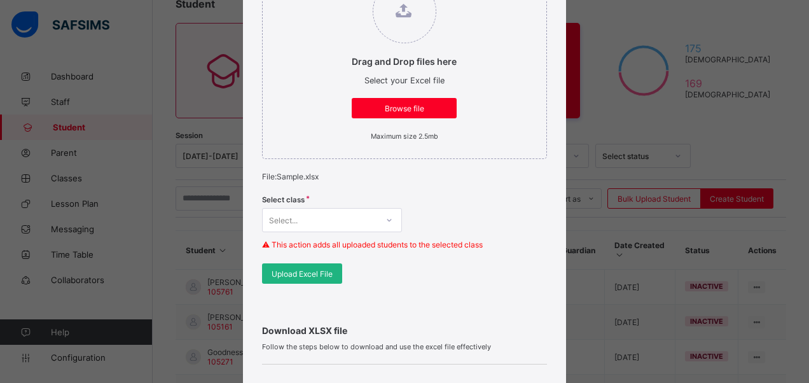
click at [302, 269] on span "Upload Excel File" at bounding box center [302, 274] width 61 height 10
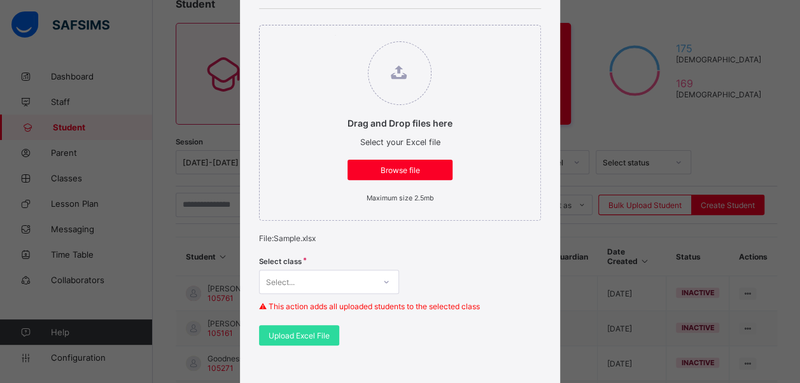
scroll to position [122, 0]
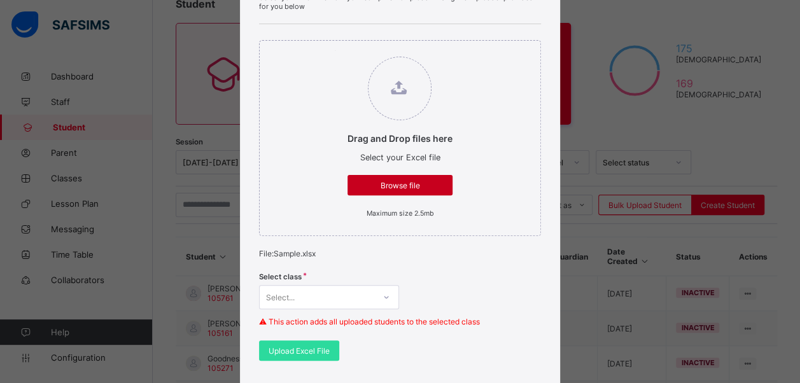
click at [402, 181] on span "Browse file" at bounding box center [400, 186] width 86 height 10
click at [335, 50] on input "Drag and Drop files here Select your Excel file Browse file Maximum size 2.5mb" at bounding box center [335, 50] width 0 height 0
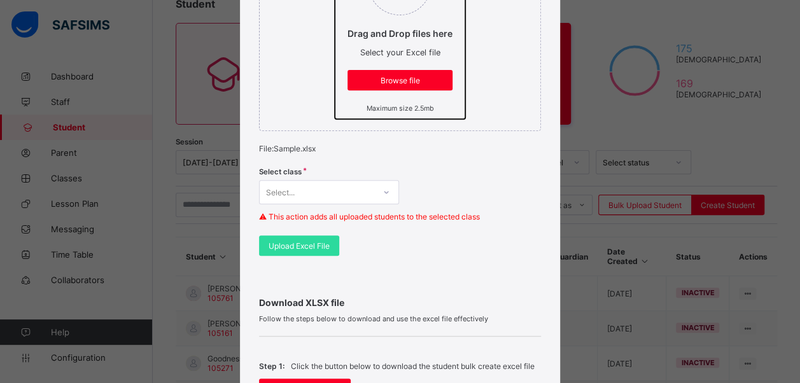
scroll to position [228, 0]
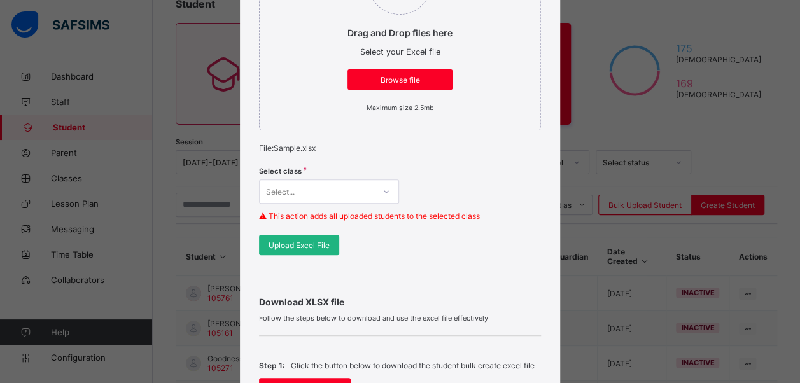
click at [314, 244] on span "Upload Excel File" at bounding box center [299, 246] width 61 height 10
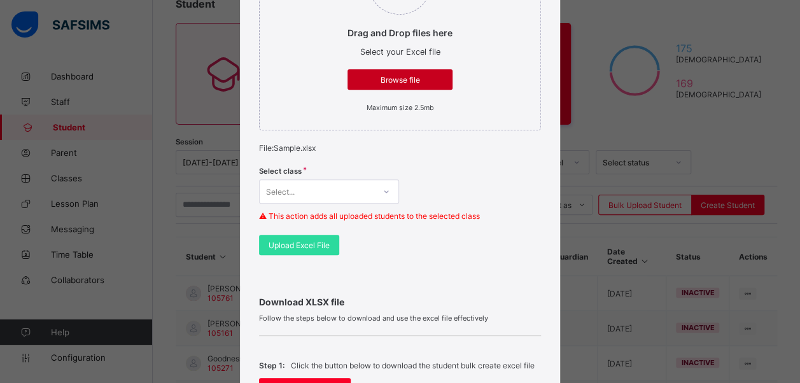
click at [397, 75] on span "Browse file" at bounding box center [400, 80] width 86 height 10
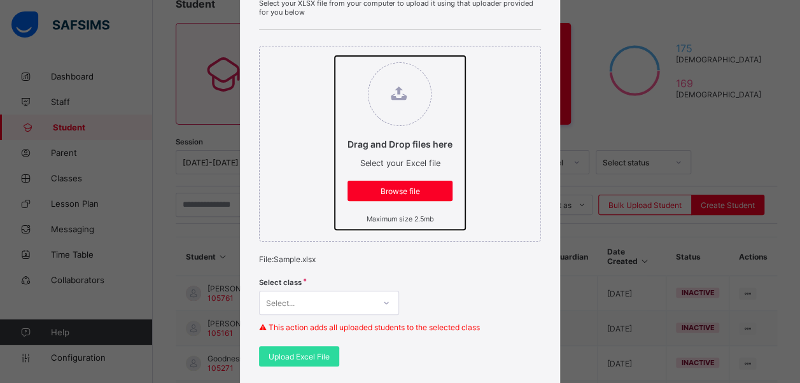
scroll to position [117, 0]
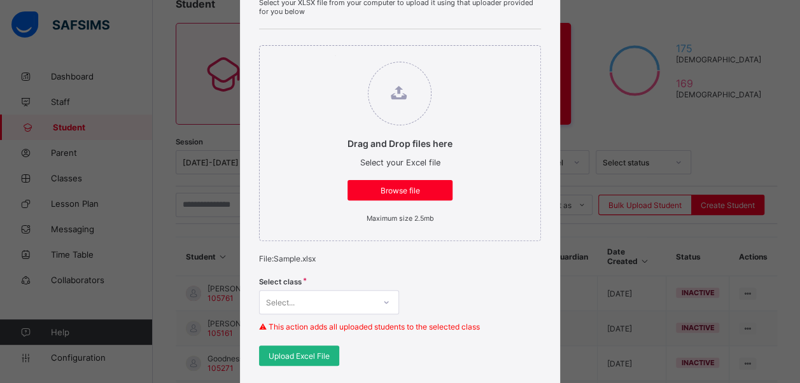
click at [295, 358] on div "Upload Excel File" at bounding box center [299, 356] width 80 height 20
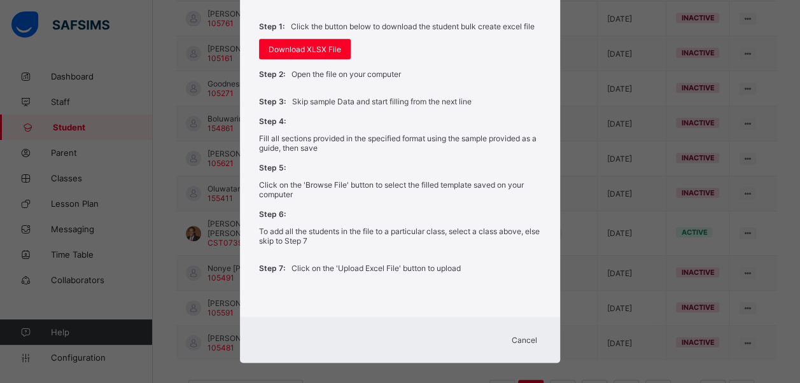
scroll to position [393, 0]
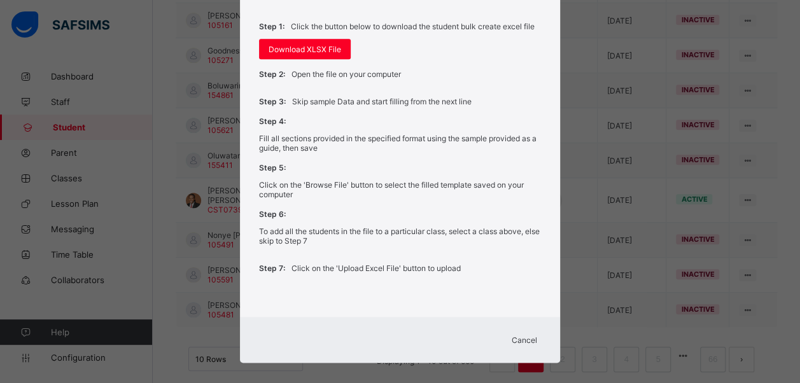
click at [537, 330] on div "Cancel" at bounding box center [524, 340] width 46 height 20
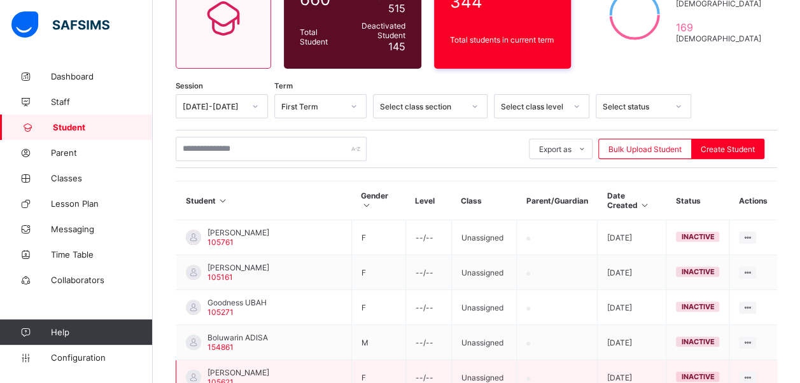
scroll to position [0, 0]
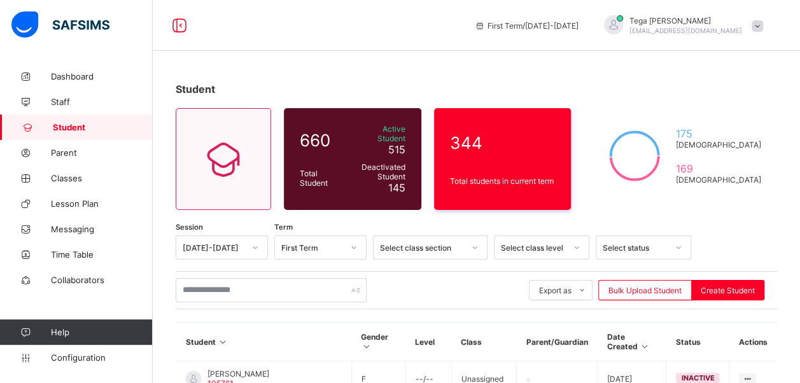
click at [734, 29] on span "[EMAIL_ADDRESS][DOMAIN_NAME]" at bounding box center [685, 31] width 113 height 8
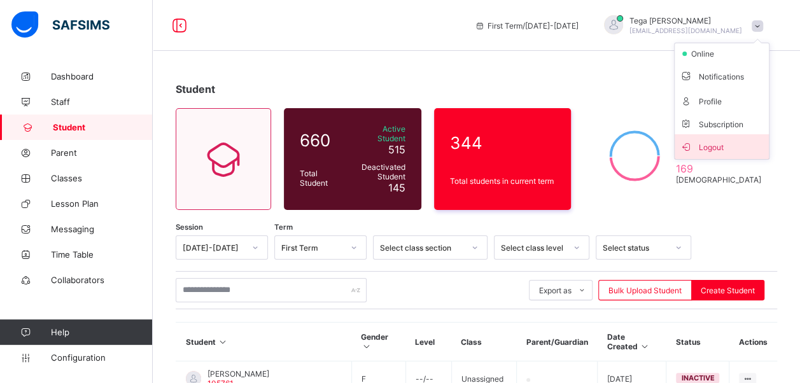
click at [727, 140] on span "Logout" at bounding box center [722, 146] width 84 height 15
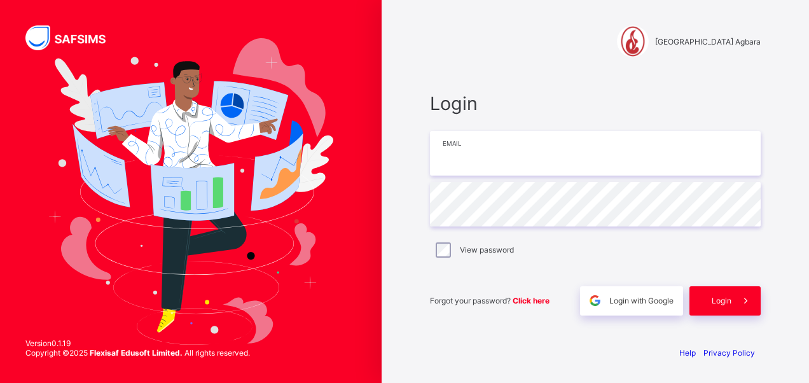
type input "**********"
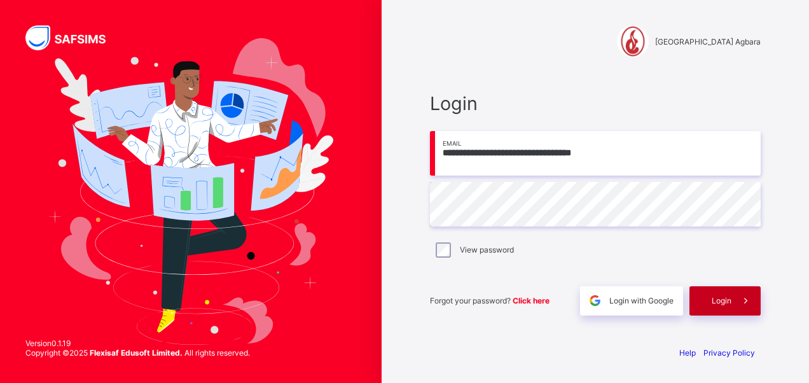
click at [718, 292] on div "Login" at bounding box center [725, 300] width 71 height 29
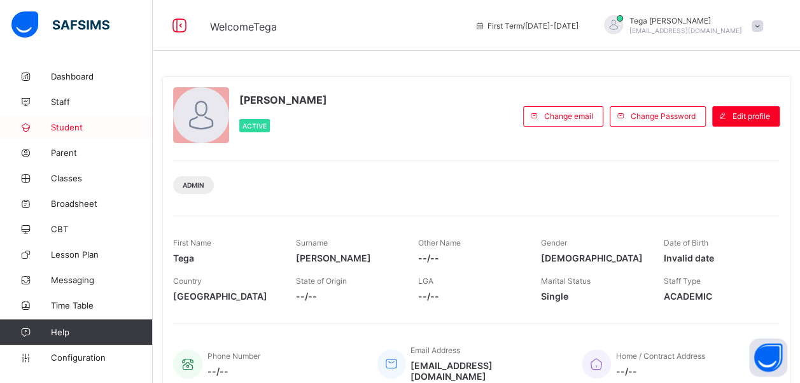
click at [71, 134] on link "Student" at bounding box center [76, 127] width 153 height 25
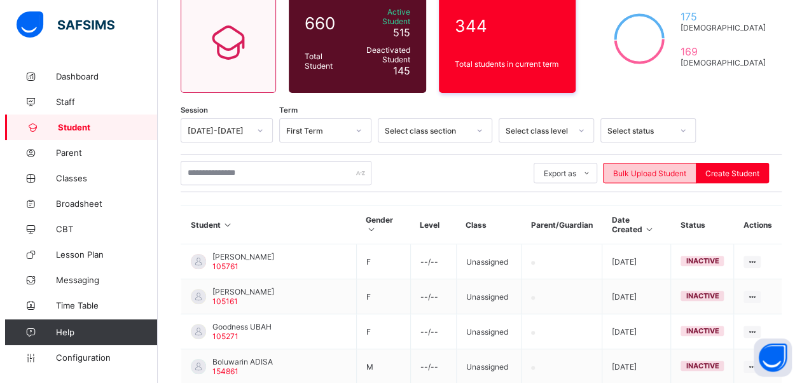
scroll to position [120, 0]
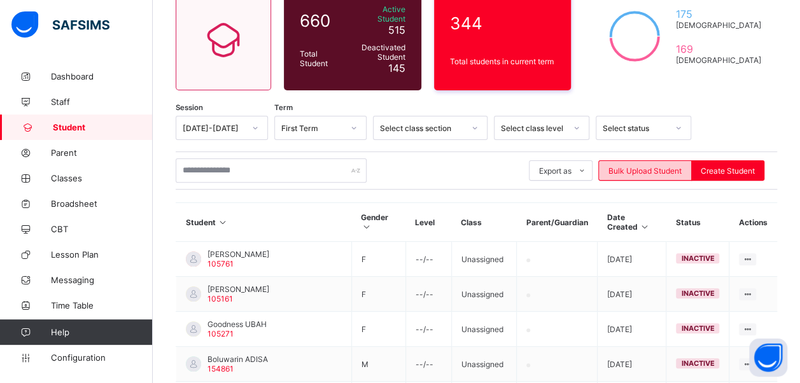
click at [662, 166] on span "Bulk Upload Student" at bounding box center [644, 171] width 73 height 10
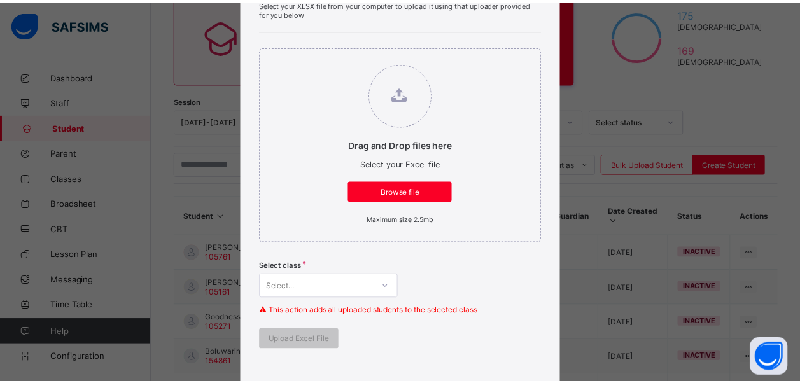
scroll to position [122, 0]
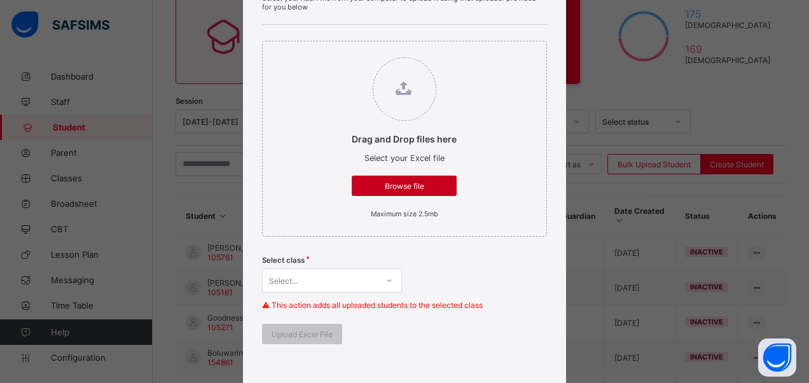
click at [404, 184] on span "Browse file" at bounding box center [404, 186] width 86 height 10
click at [339, 51] on input "Drag and Drop files here Select your Excel file Browse file Maximum size 2.5mb" at bounding box center [339, 51] width 0 height 0
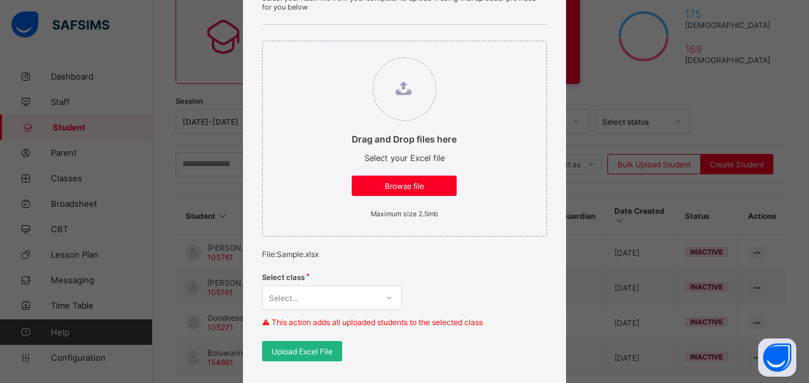
click at [308, 347] on span "Upload Excel File" at bounding box center [302, 352] width 61 height 10
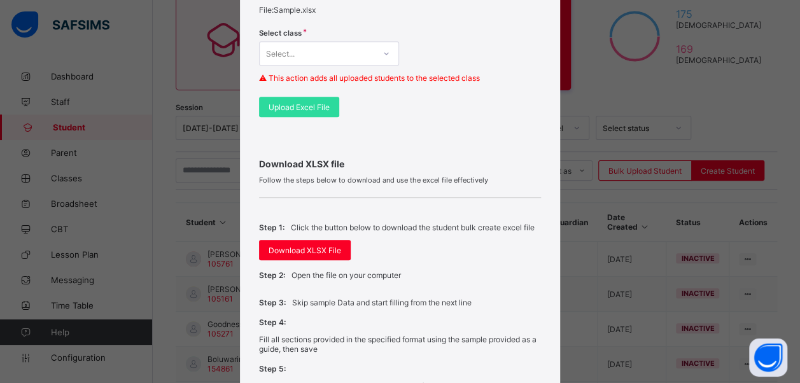
scroll to position [367, 0]
click at [309, 251] on div "Download XLSX File" at bounding box center [305, 249] width 92 height 20
click at [451, 29] on div "Select class Select... ⚠ This action adds all uploaded students to the selected…" at bounding box center [400, 59] width 282 height 74
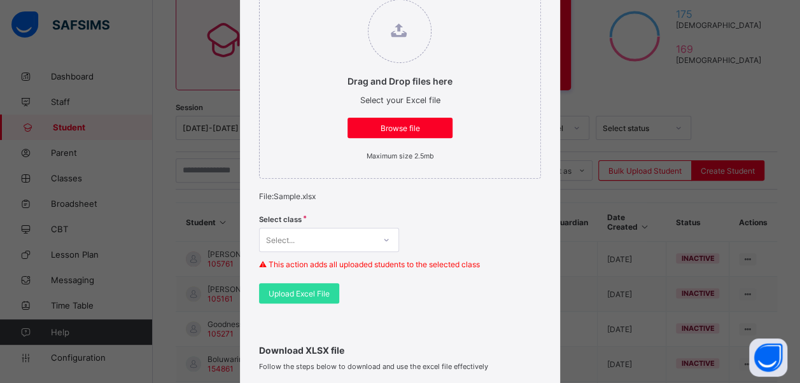
scroll to position [178, 0]
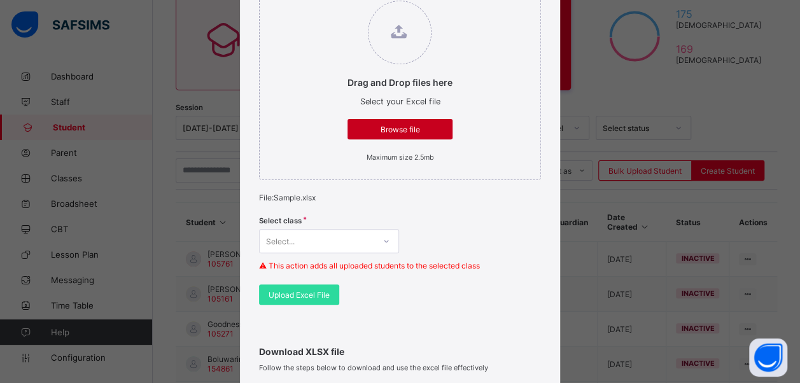
click at [389, 126] on span "Browse file" at bounding box center [400, 130] width 86 height 10
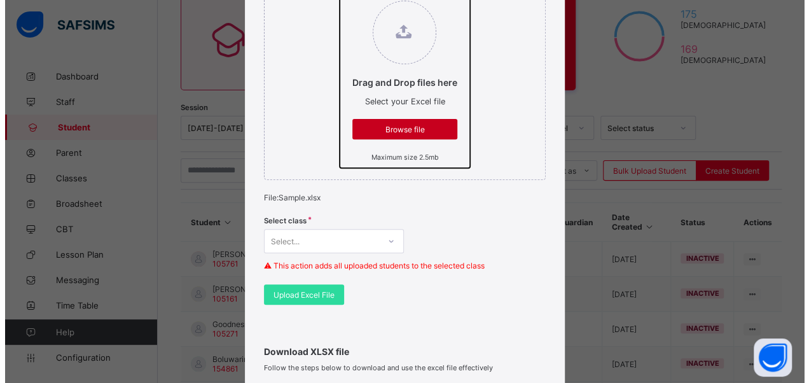
scroll to position [0, 0]
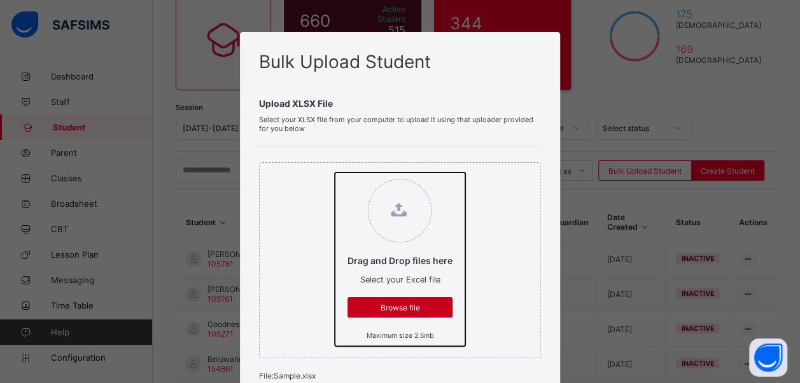
type input "**********"
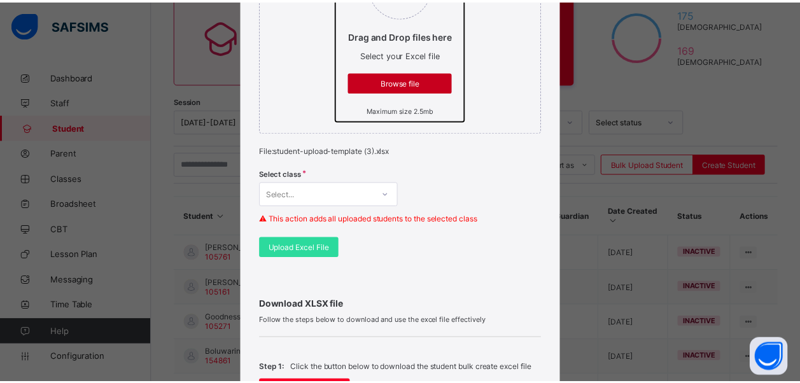
scroll to position [228, 0]
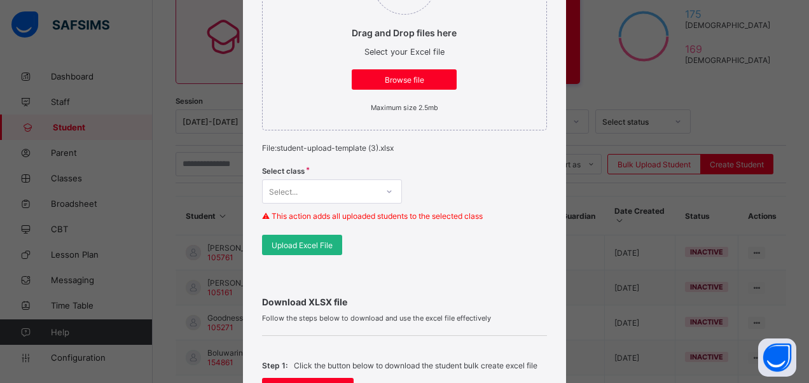
click at [318, 241] on span "Upload Excel File" at bounding box center [302, 246] width 61 height 10
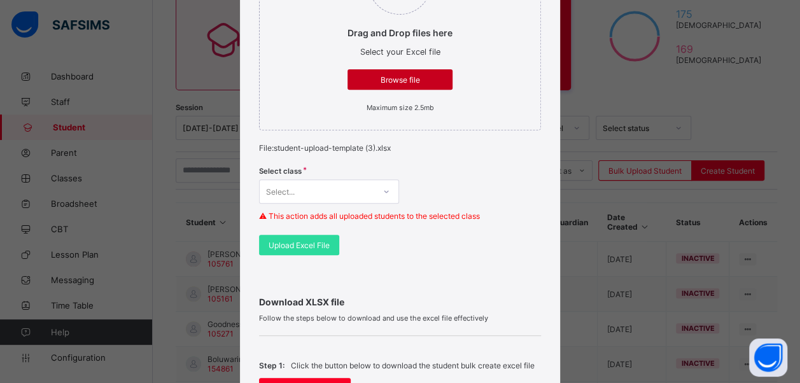
click at [418, 77] on span "Browse file" at bounding box center [400, 80] width 86 height 10
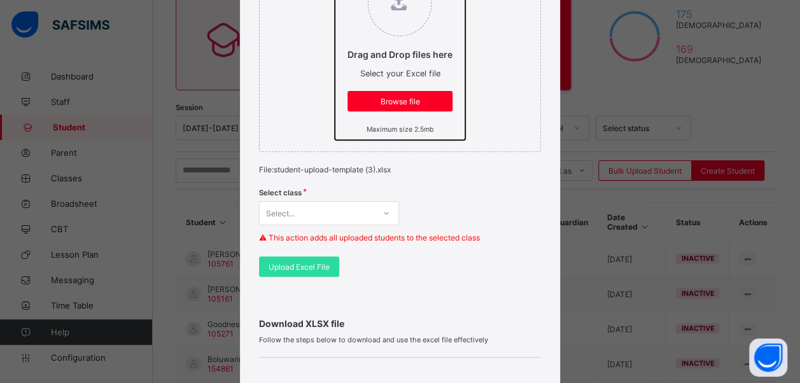
scroll to position [207, 0]
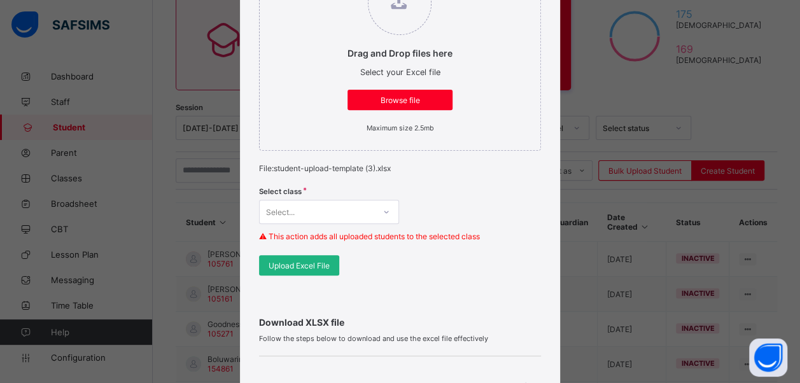
click at [312, 261] on span "Upload Excel File" at bounding box center [299, 266] width 61 height 10
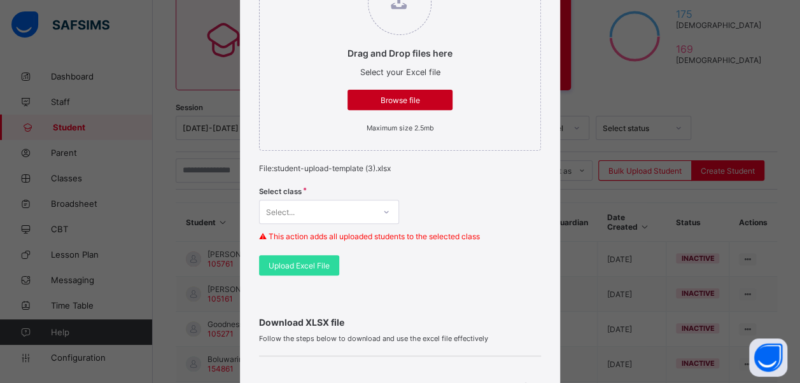
click at [425, 100] on span "Browse file" at bounding box center [400, 100] width 86 height 10
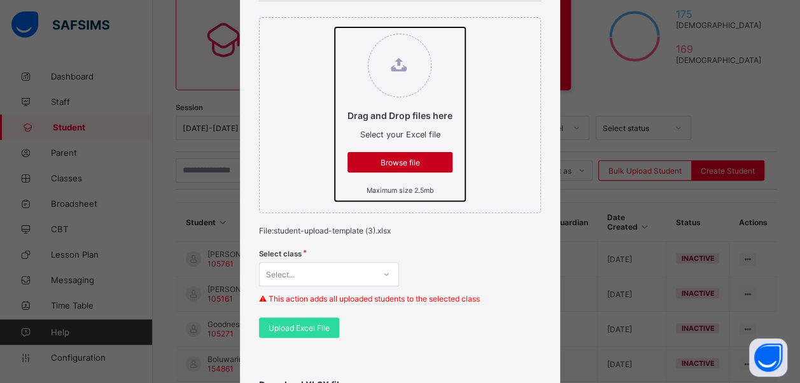
scroll to position [146, 0]
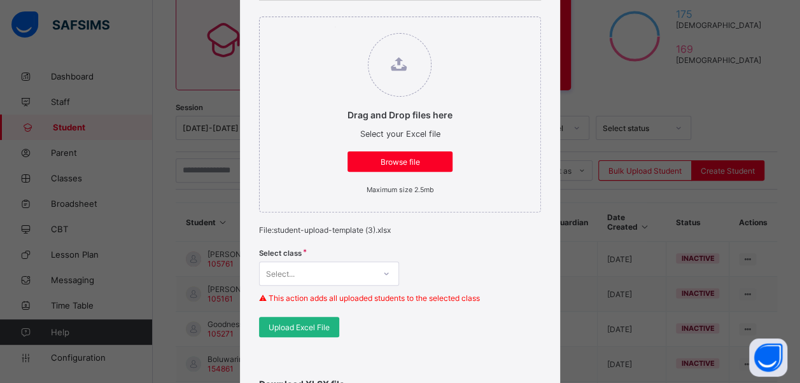
click at [305, 323] on span "Upload Excel File" at bounding box center [299, 328] width 61 height 10
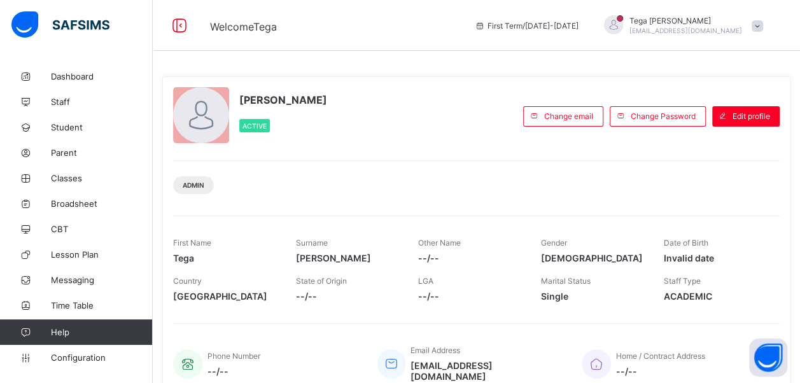
click at [667, 164] on div "Admin" at bounding box center [476, 180] width 606 height 40
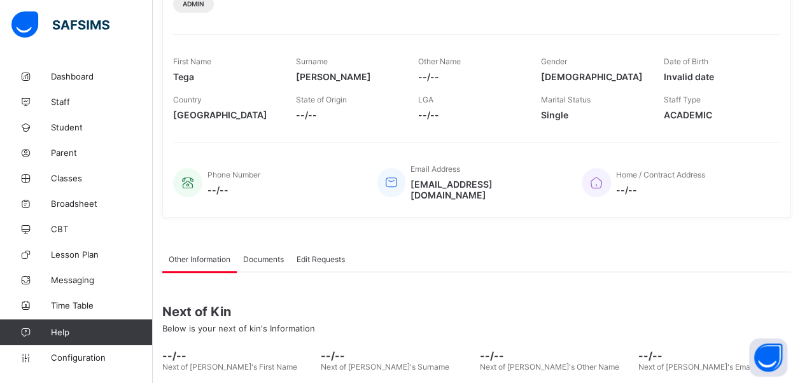
scroll to position [184, 0]
